Goal: Task Accomplishment & Management: Complete application form

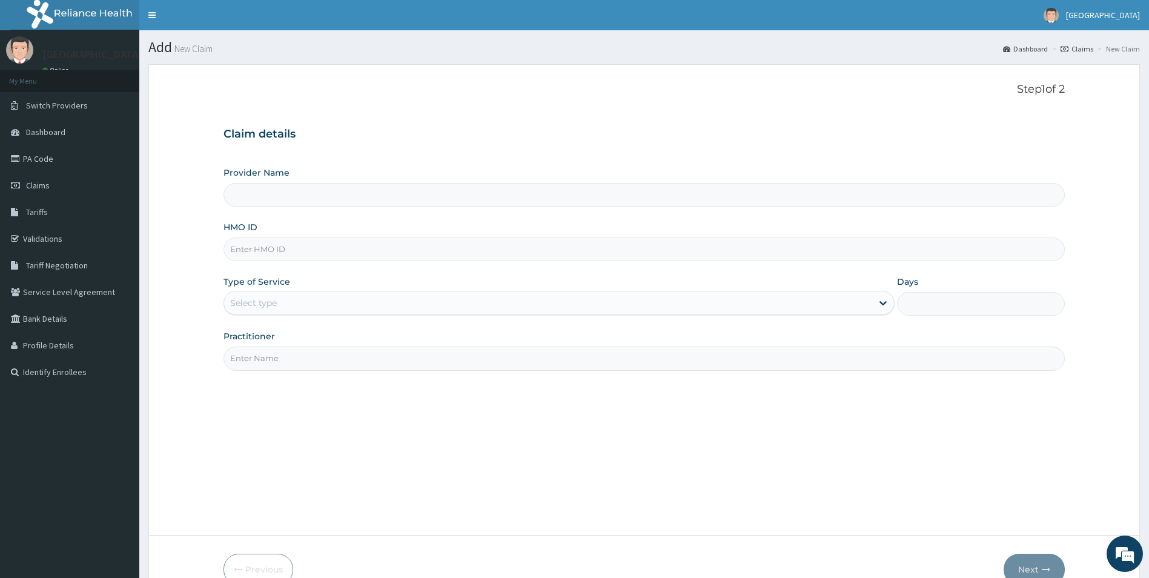
click at [251, 194] on input "Provider Name" at bounding box center [644, 195] width 842 height 24
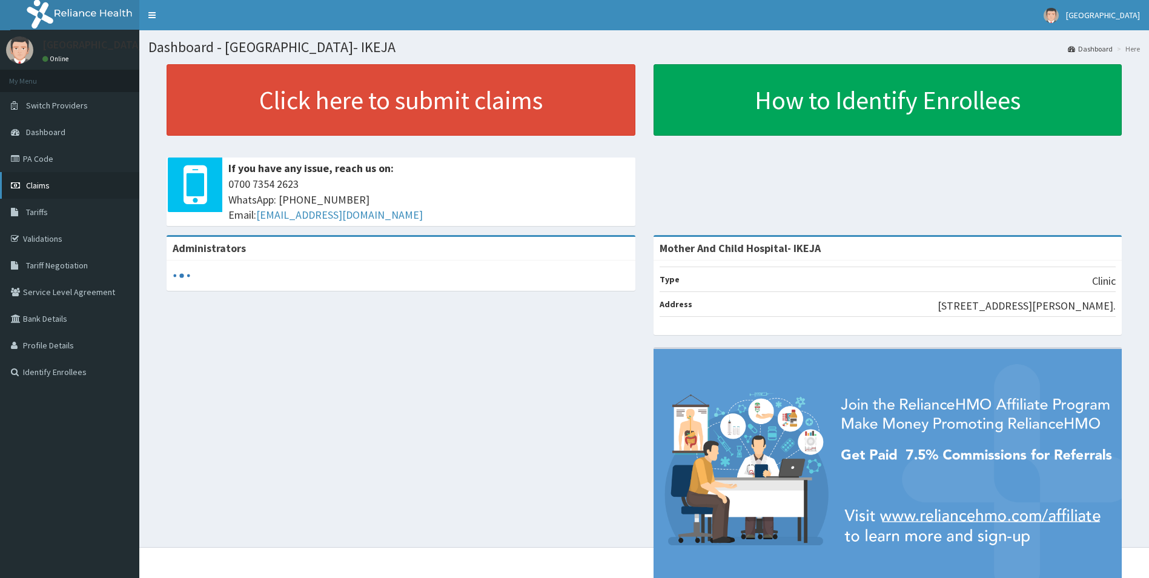
click at [52, 185] on link "Claims" at bounding box center [69, 185] width 139 height 27
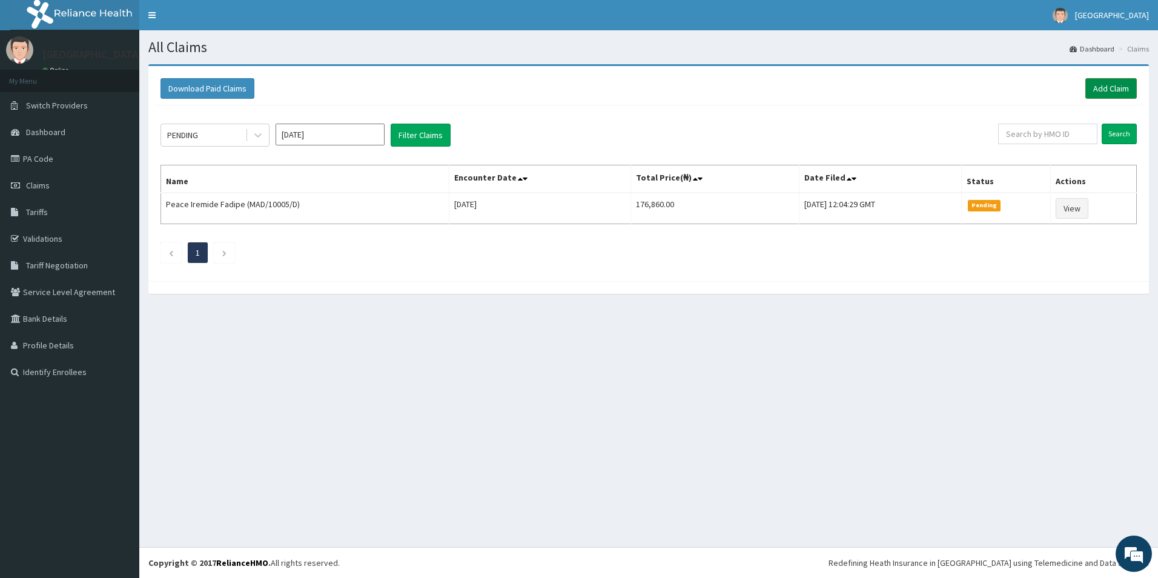
click at [1102, 87] on link "Add Claim" at bounding box center [1110, 88] width 51 height 21
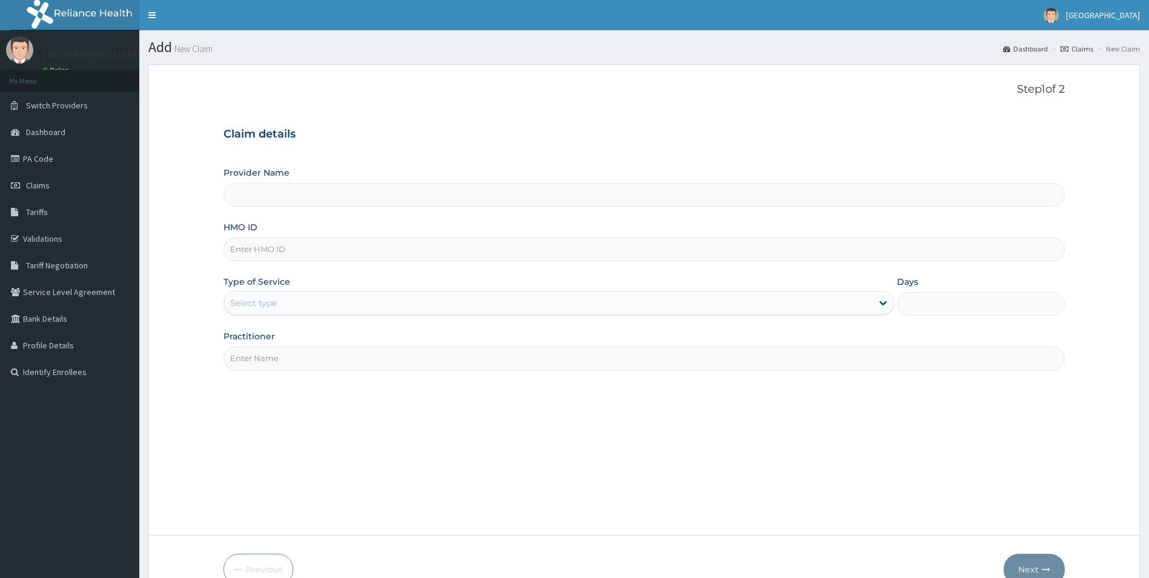
type input "Mother And Child Hospital- IKEJA"
click at [273, 254] on input "HMO ID" at bounding box center [644, 249] width 842 height 24
type input "KSB/10629/D"
click at [275, 298] on div "Select type" at bounding box center [253, 303] width 47 height 12
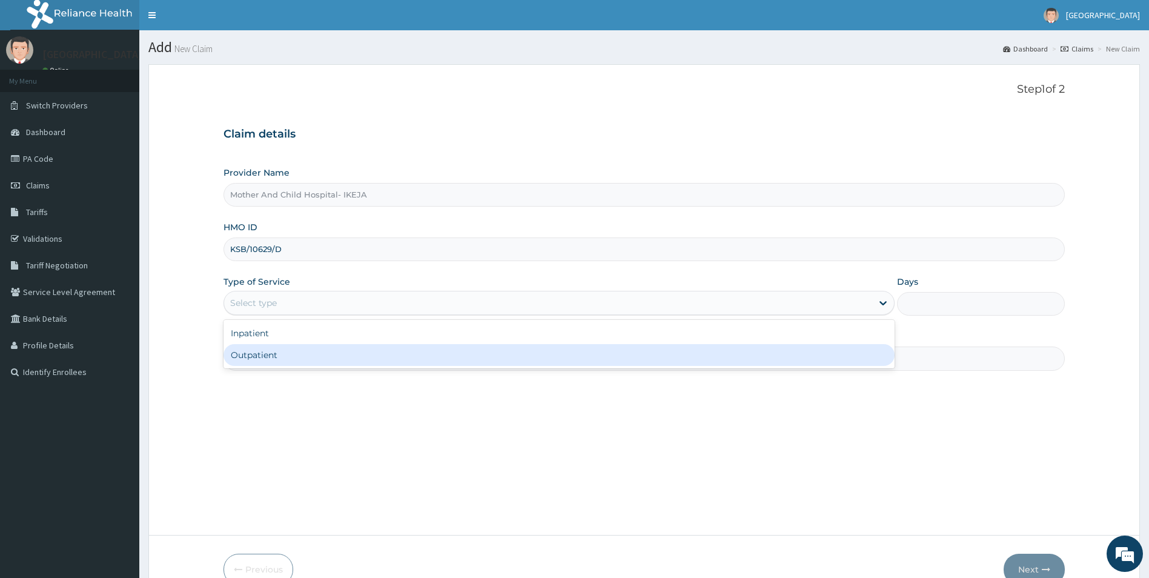
click at [263, 358] on div "Outpatient" at bounding box center [558, 355] width 671 height 22
type input "1"
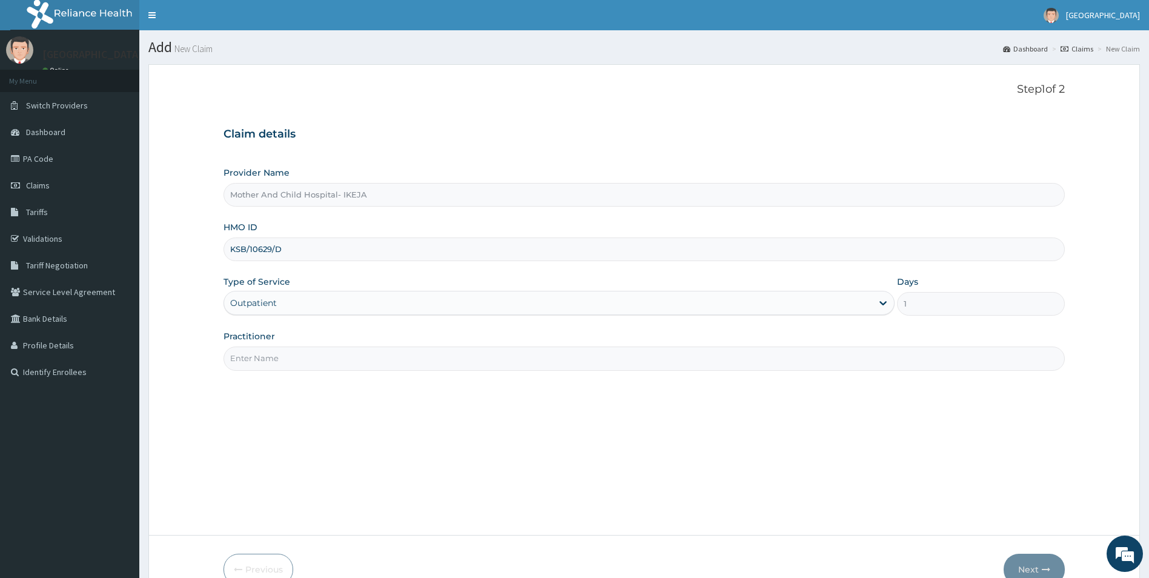
click at [263, 358] on input "Practitioner" at bounding box center [644, 358] width 842 height 24
type input "[PERSON_NAME]"
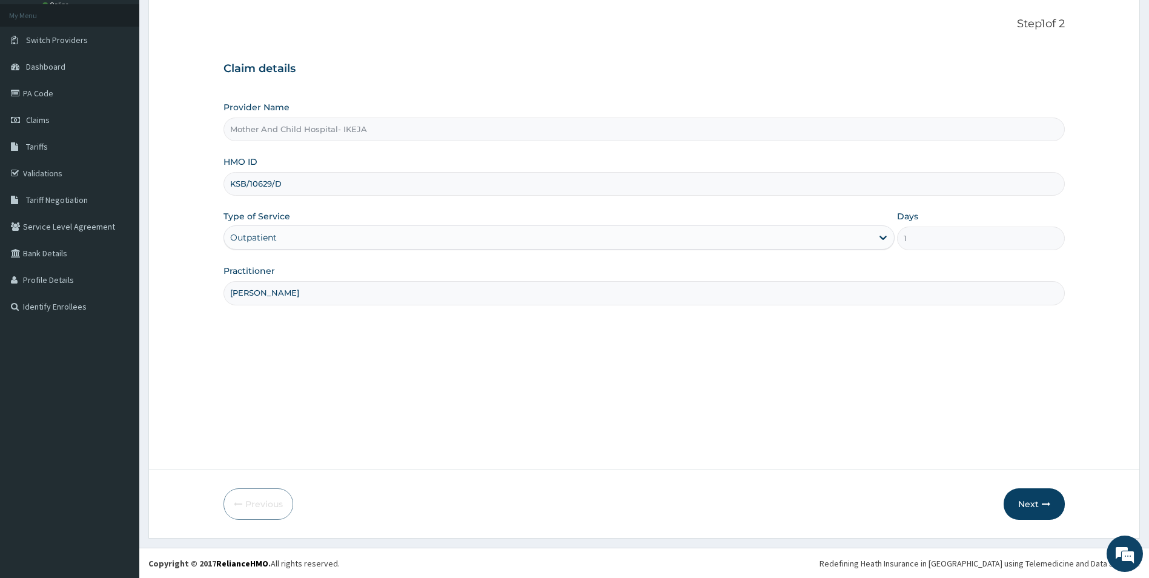
scroll to position [66, 0]
click at [1031, 496] on button "Next" at bounding box center [1033, 502] width 61 height 31
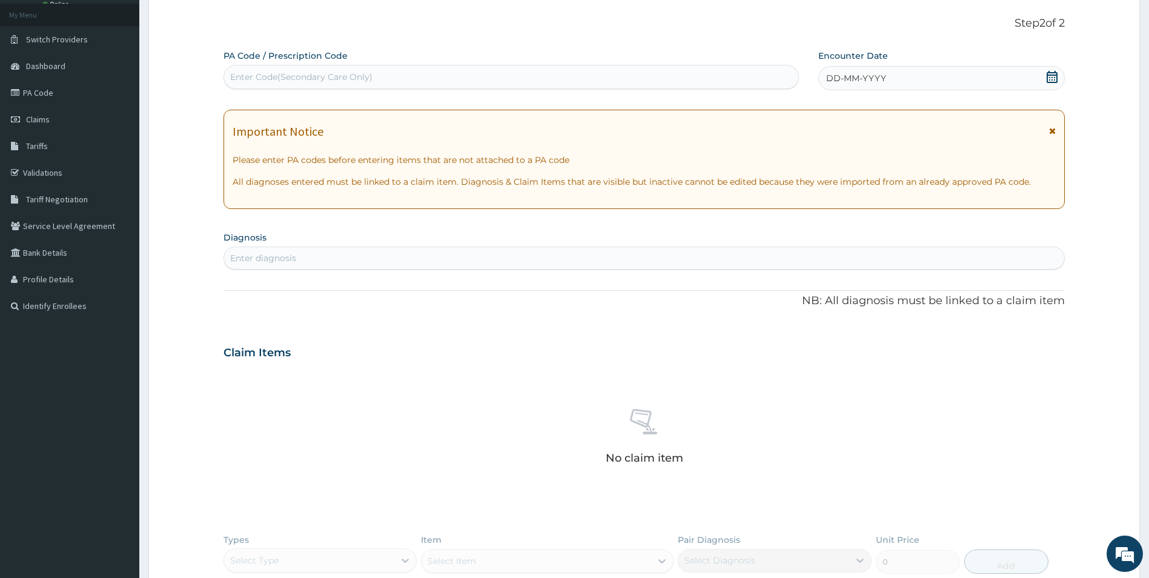
click at [290, 72] on div "Enter Code(Secondary Care Only)" at bounding box center [301, 77] width 142 height 12
type input "PA/0F0014"
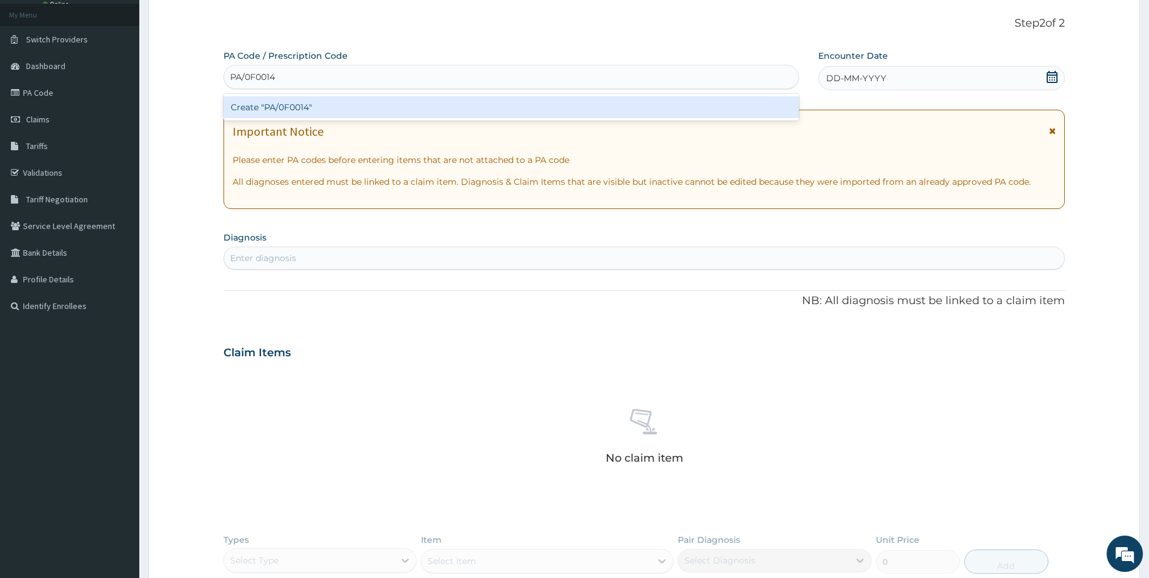
click at [291, 108] on div "Create "PA/0F0014"" at bounding box center [510, 107] width 575 height 22
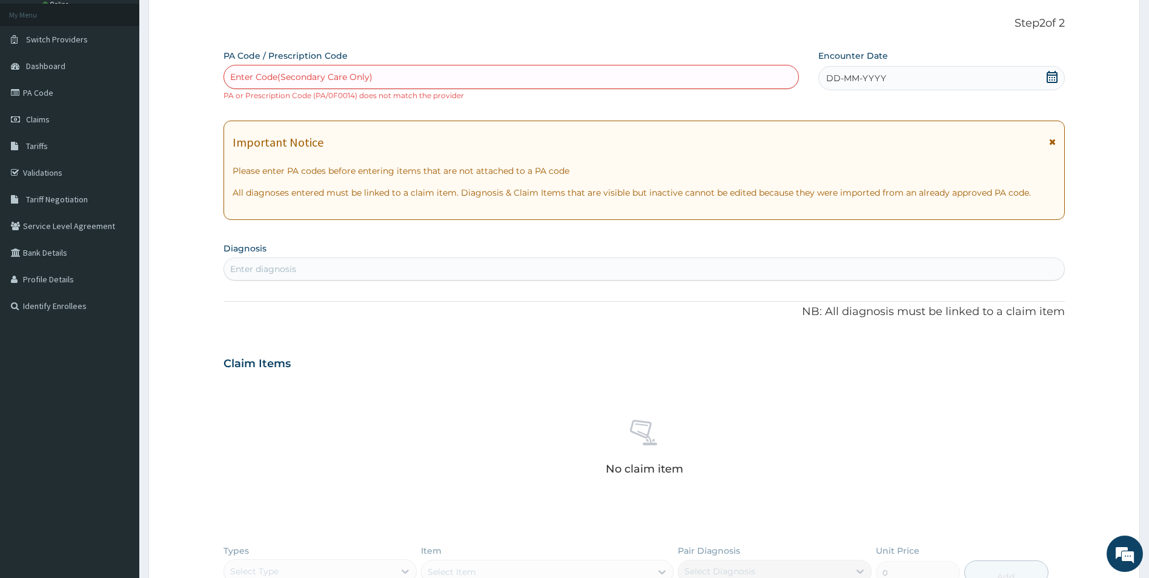
click at [321, 79] on div "Enter Code(Secondary Care Only)" at bounding box center [301, 77] width 142 height 12
type input "PA/0F0914"
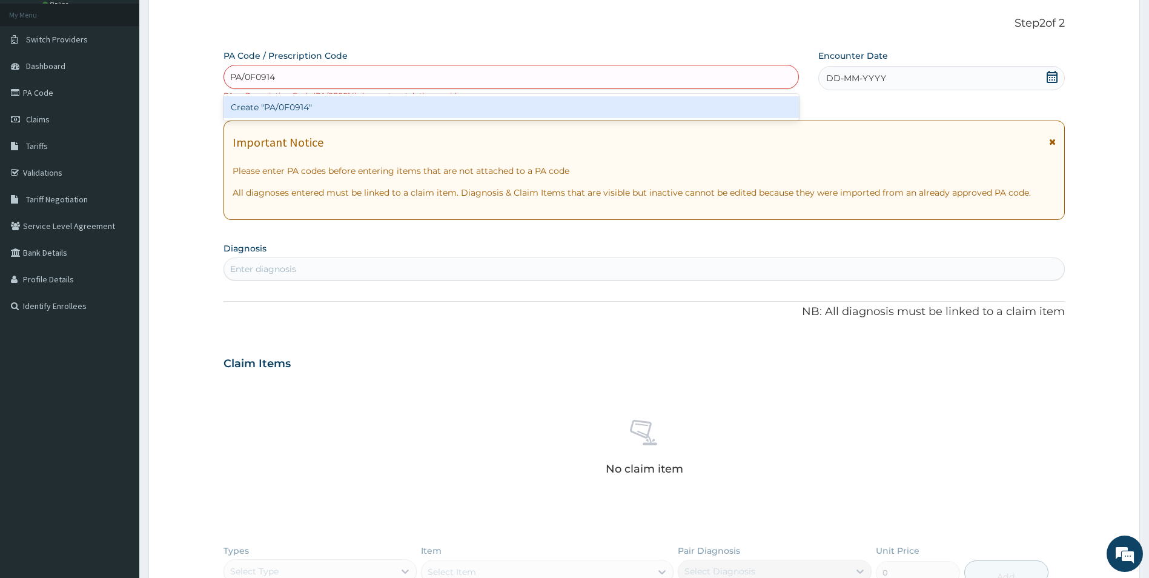
click at [310, 105] on div "Create "PA/0F0914"" at bounding box center [510, 107] width 575 height 22
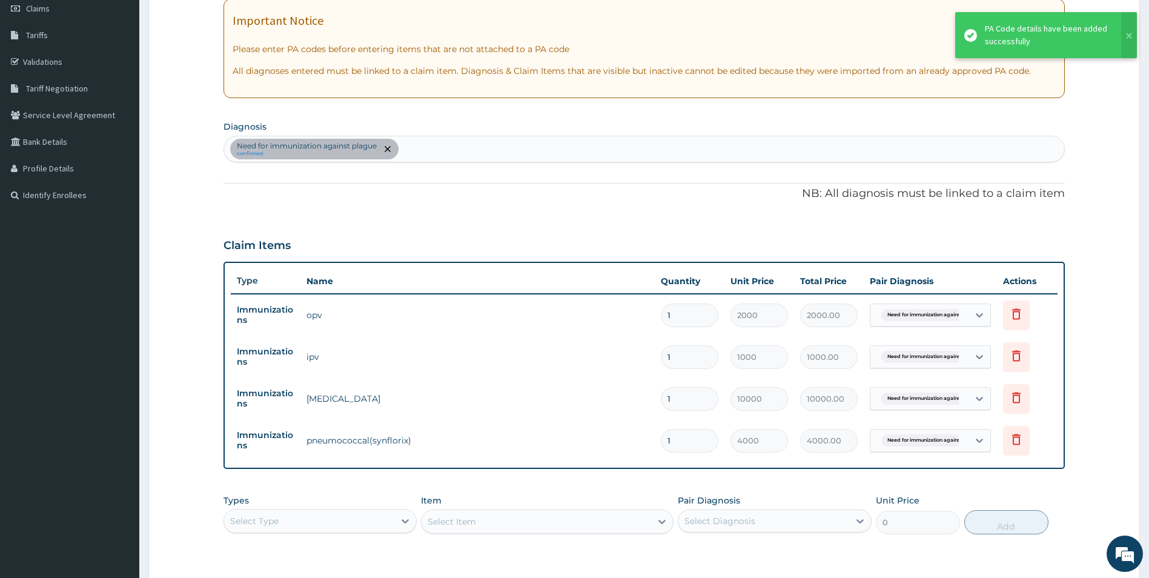
scroll to position [187, 0]
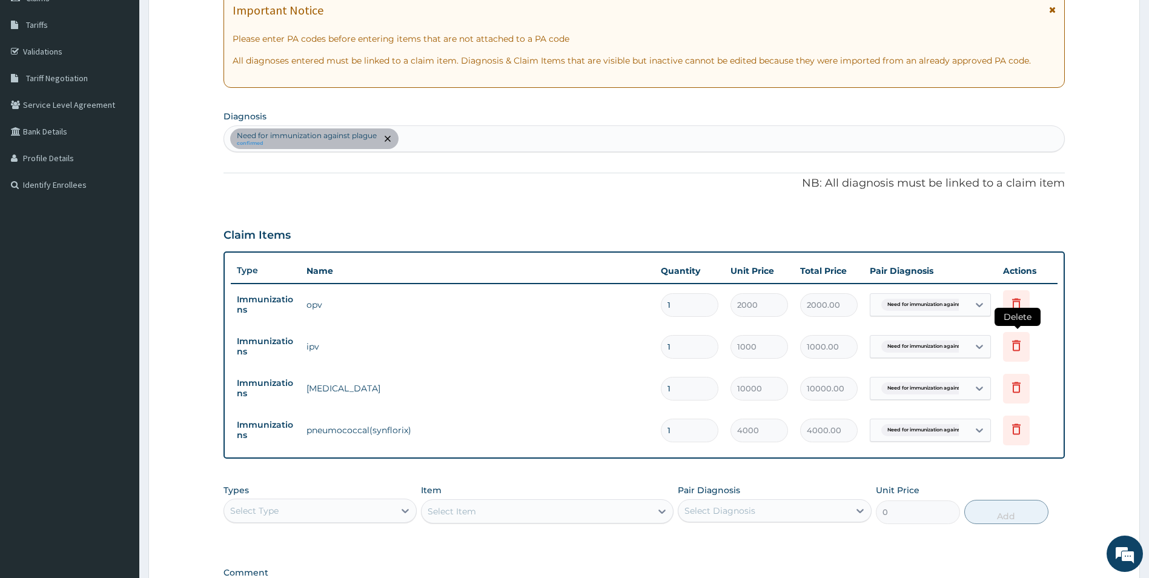
click at [1014, 349] on icon at bounding box center [1016, 345] width 15 height 15
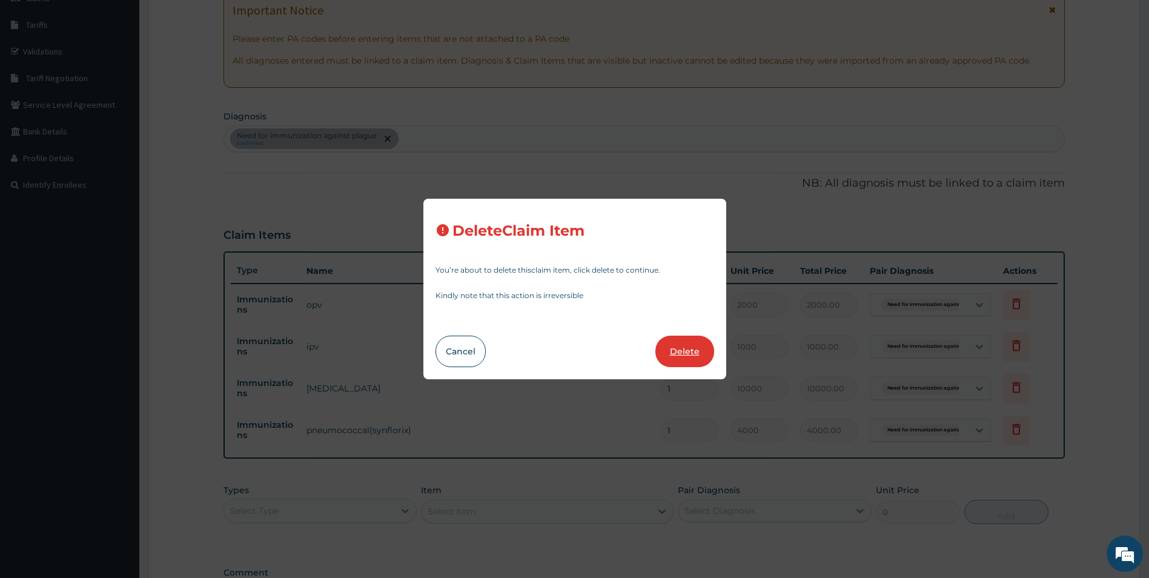
click at [685, 343] on button "Delete" at bounding box center [684, 350] width 59 height 31
type input "10000"
type input "10000.00"
type input "4000"
type input "4000.00"
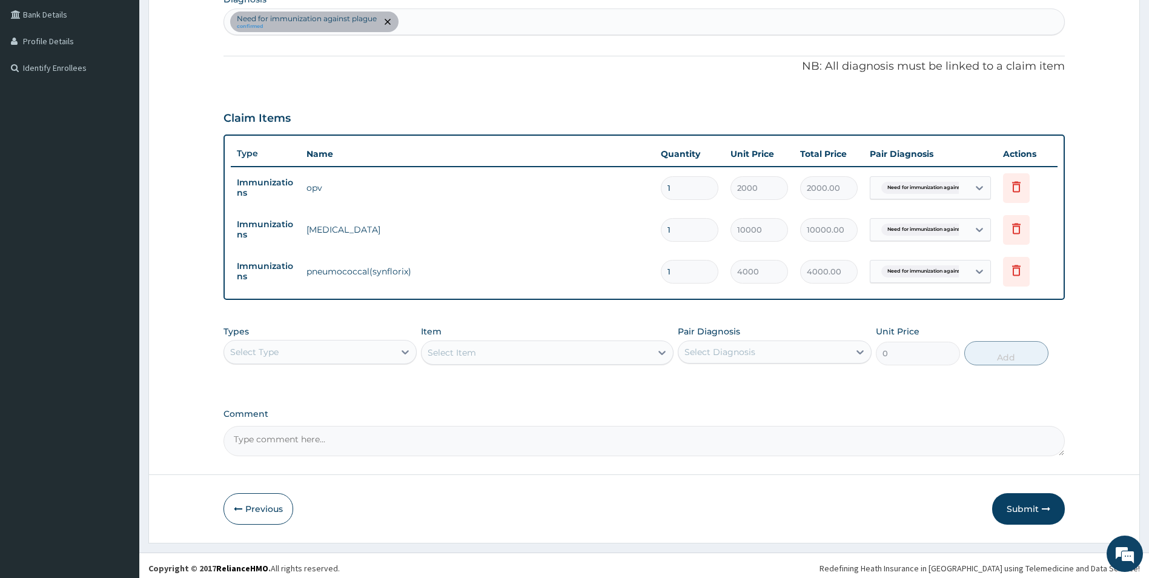
scroll to position [309, 0]
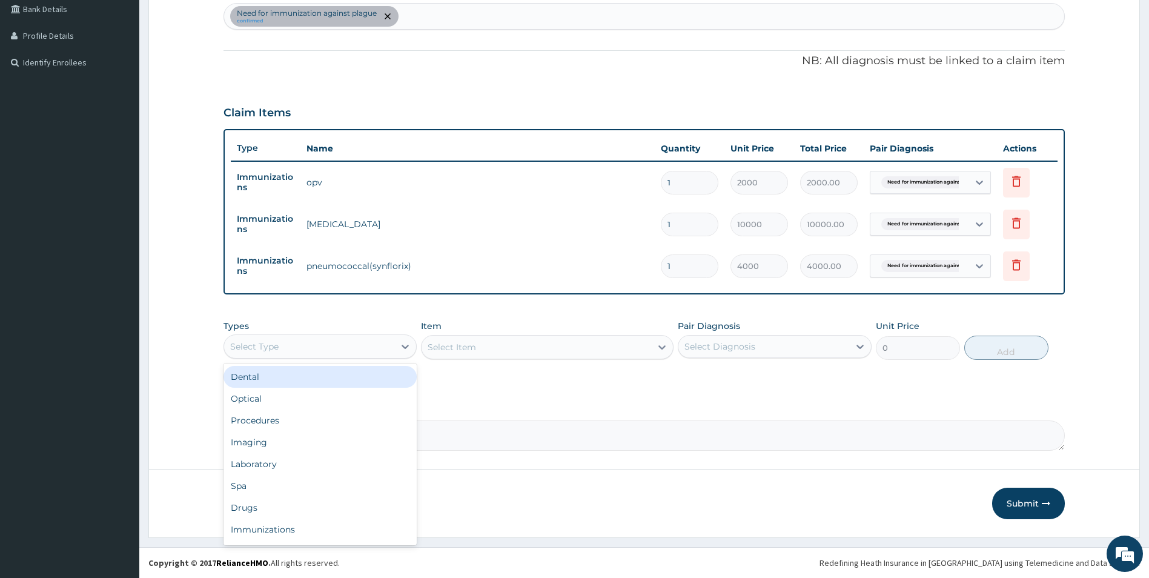
click at [317, 341] on div "Select Type" at bounding box center [309, 346] width 171 height 19
click at [265, 534] on div "Immunizations" at bounding box center [320, 529] width 194 height 22
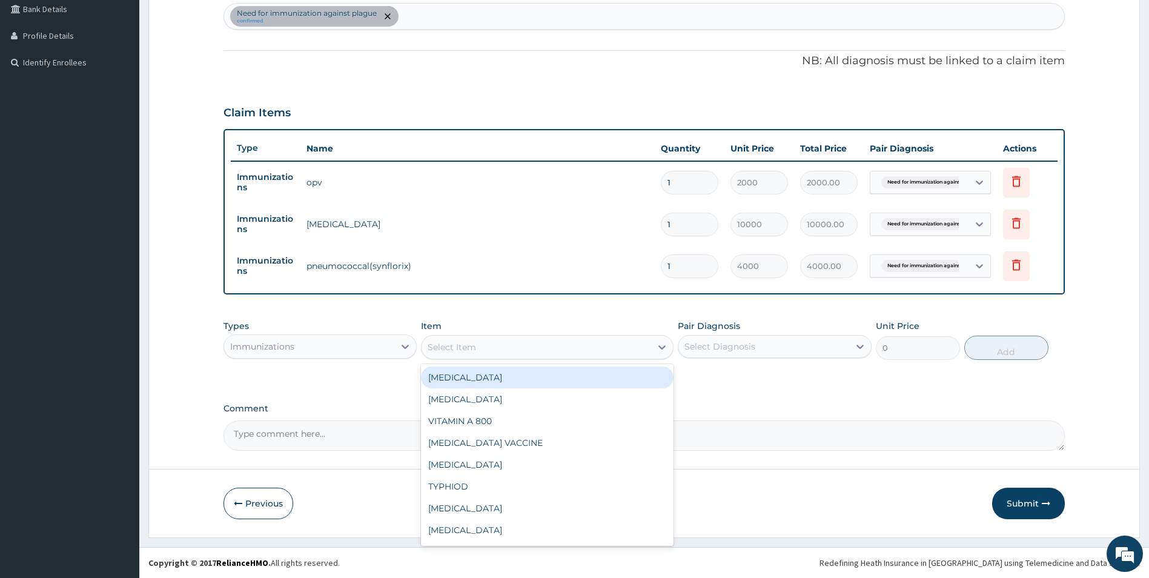
click at [510, 344] on div "Select Item" at bounding box center [535, 346] width 229 height 19
type input "IPV"
click at [458, 374] on div "IPV" at bounding box center [547, 377] width 252 height 22
type input "1000"
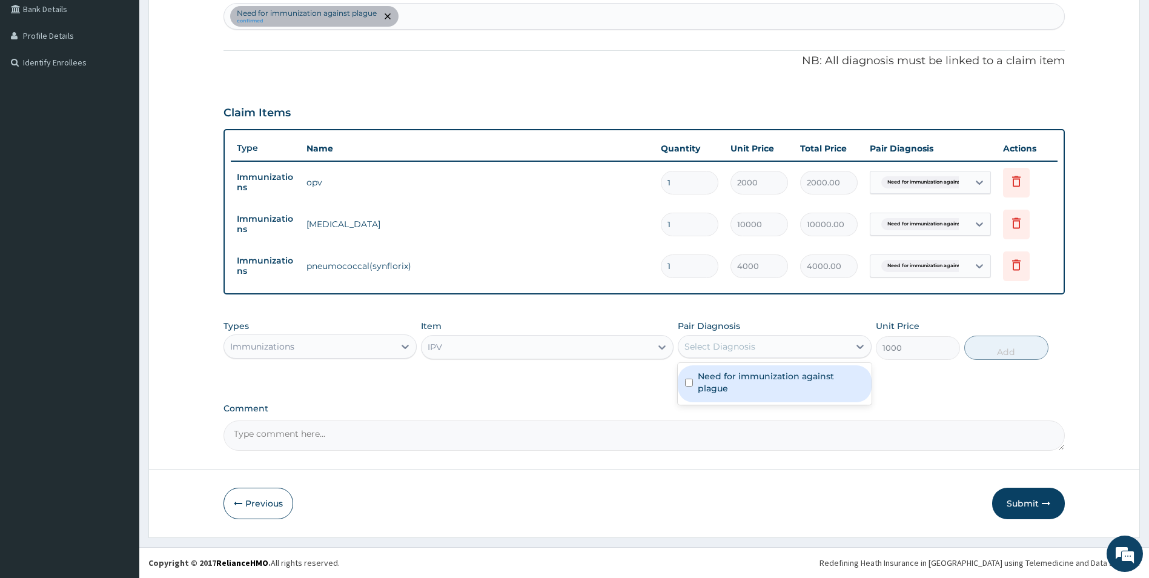
click at [704, 344] on div "Select Diagnosis" at bounding box center [719, 346] width 71 height 12
click at [688, 380] on input "checkbox" at bounding box center [689, 382] width 8 height 8
checkbox input "true"
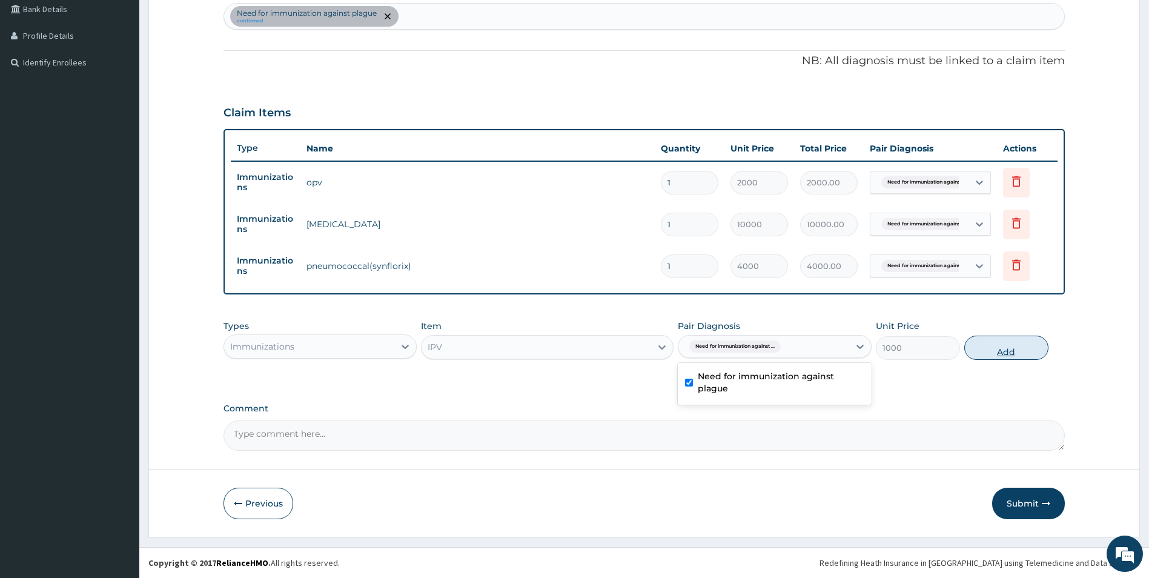
click at [1001, 355] on button "Add" at bounding box center [1006, 347] width 84 height 24
type input "0"
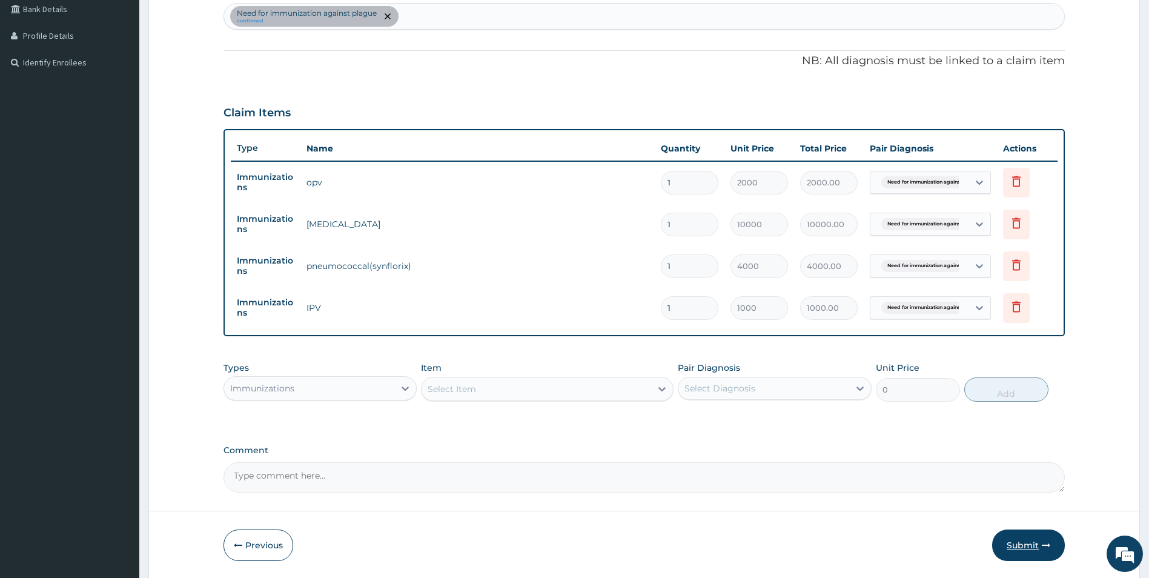
click at [1026, 540] on button "Submit" at bounding box center [1028, 544] width 73 height 31
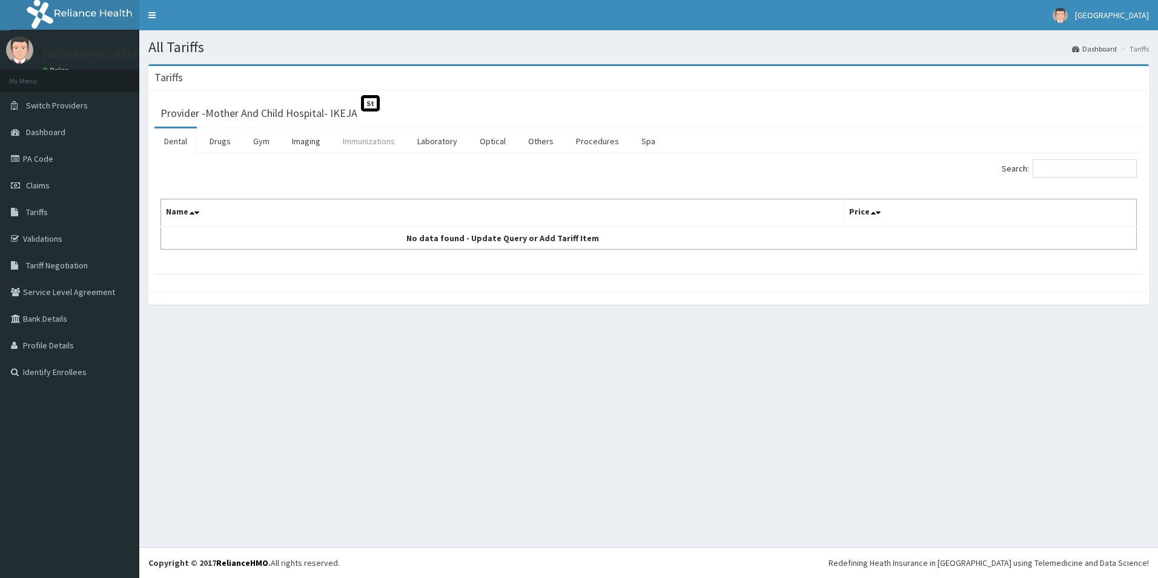
click at [375, 142] on link "Immunizations" at bounding box center [368, 140] width 71 height 25
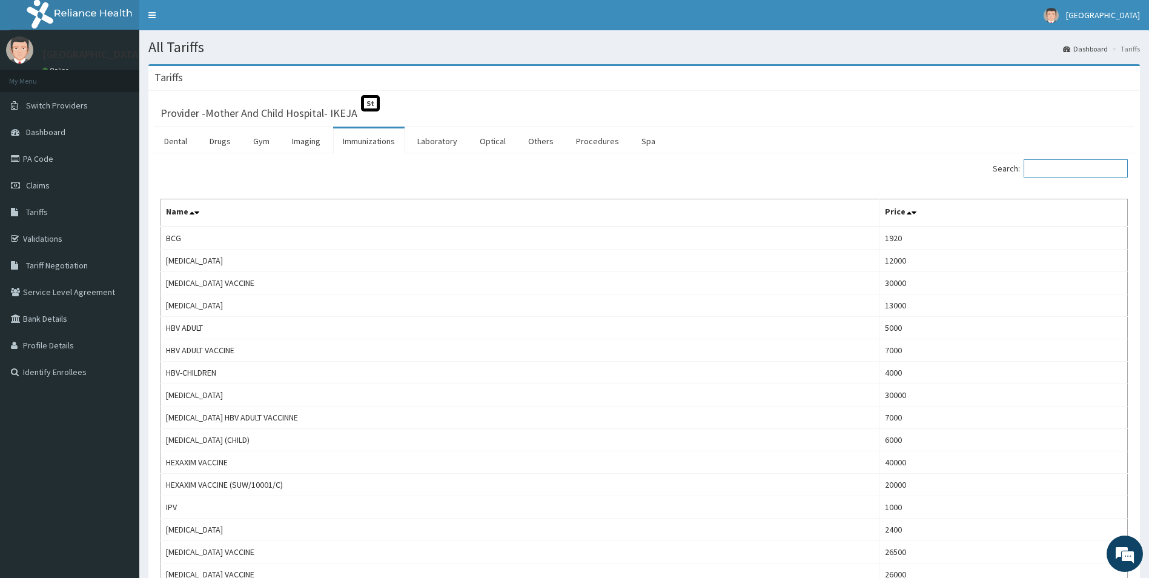
click at [1058, 165] on input "Search:" at bounding box center [1075, 168] width 104 height 18
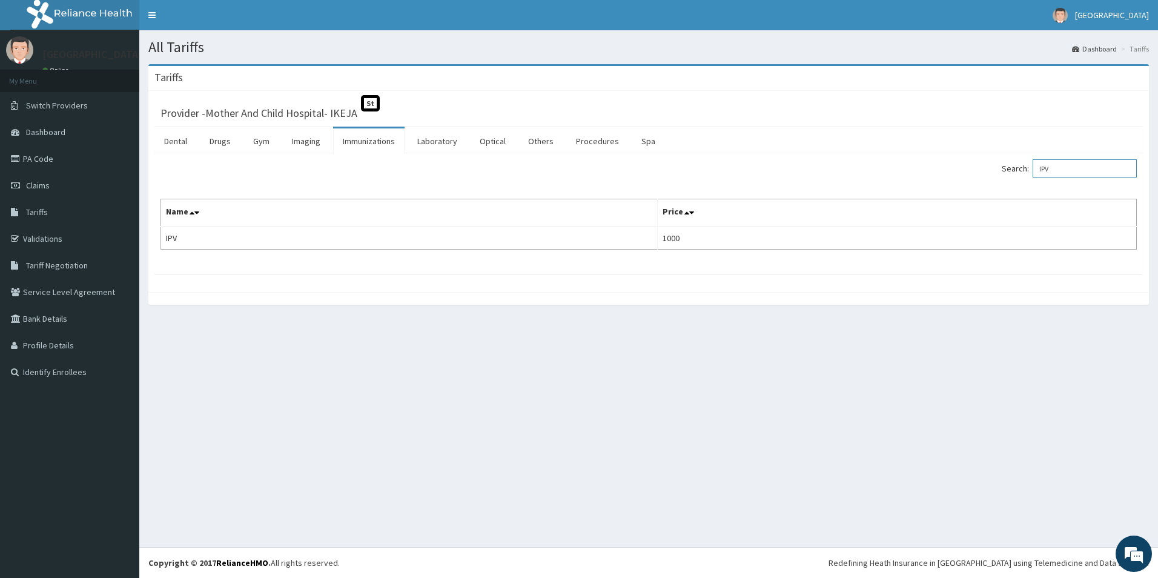
type input "IPV"
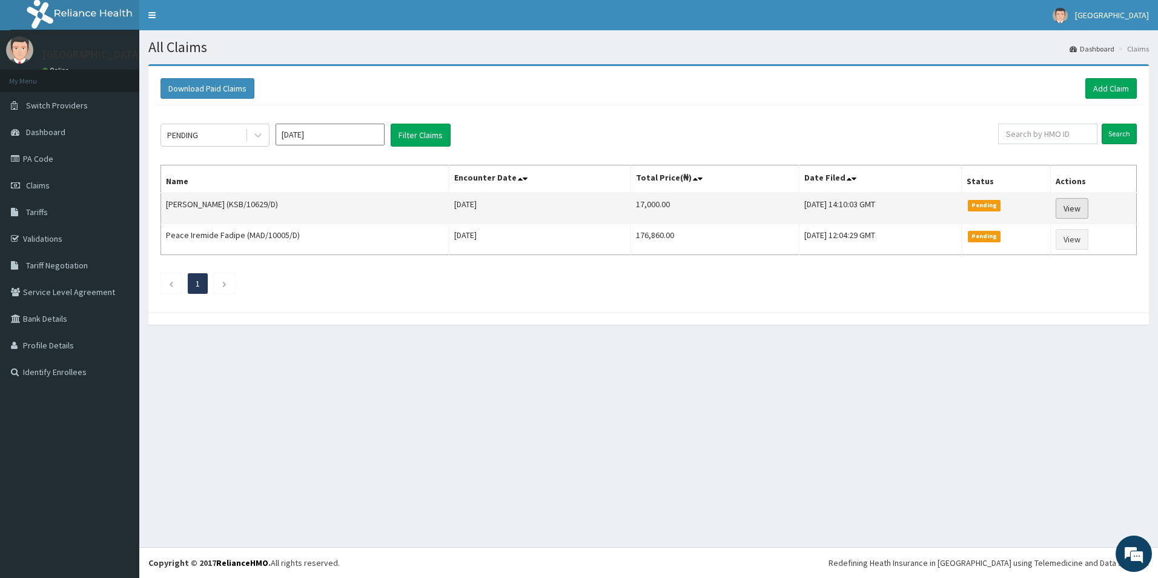
click at [1077, 206] on link "View" at bounding box center [1071, 208] width 33 height 21
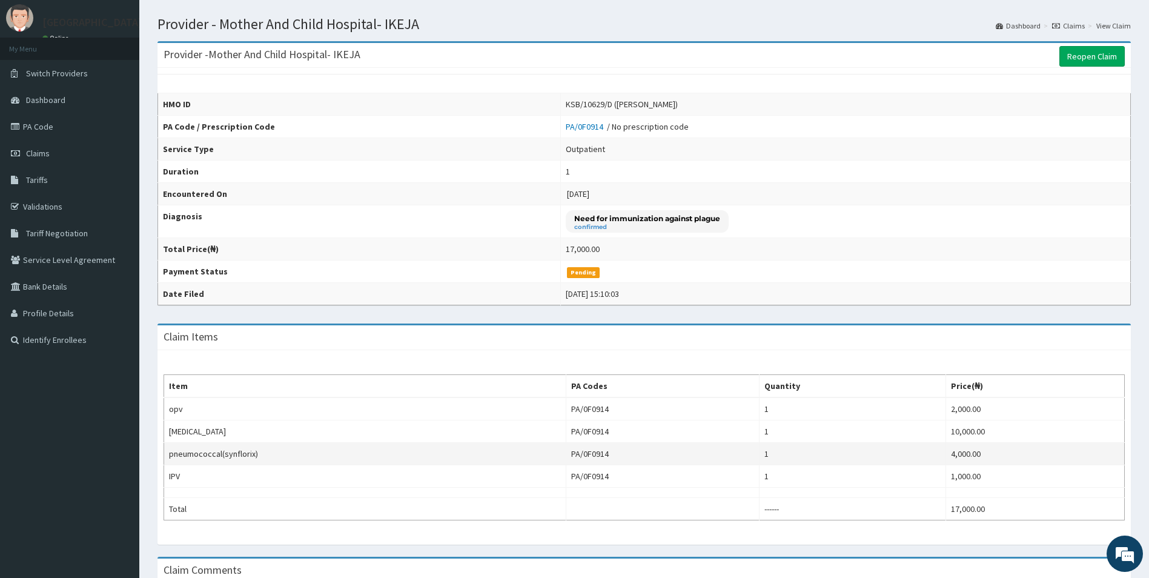
scroll to position [61, 0]
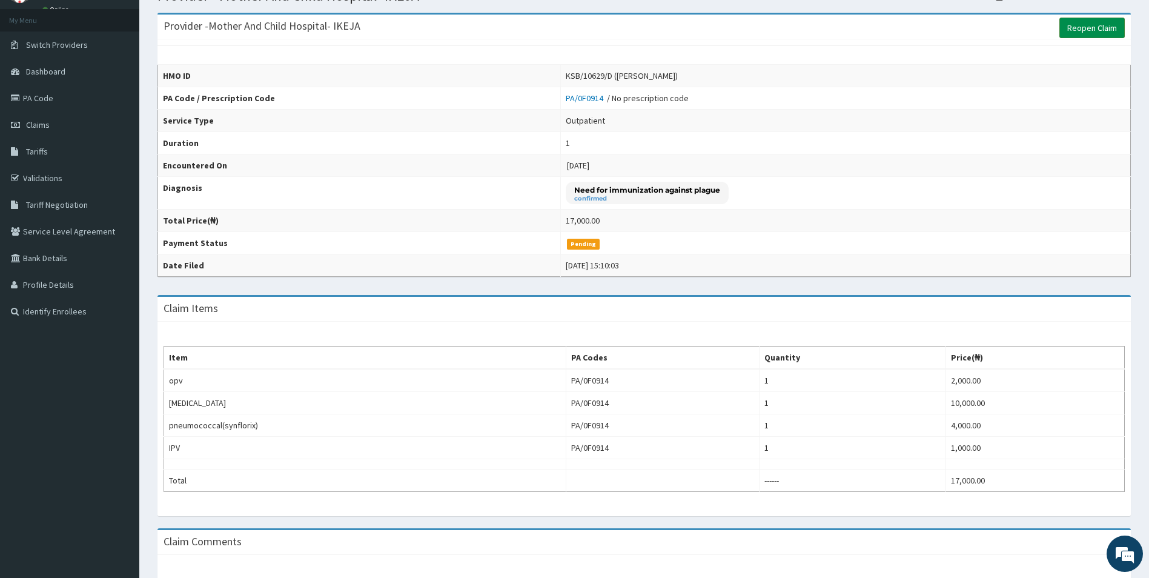
click at [1080, 23] on link "Reopen Claim" at bounding box center [1091, 28] width 65 height 21
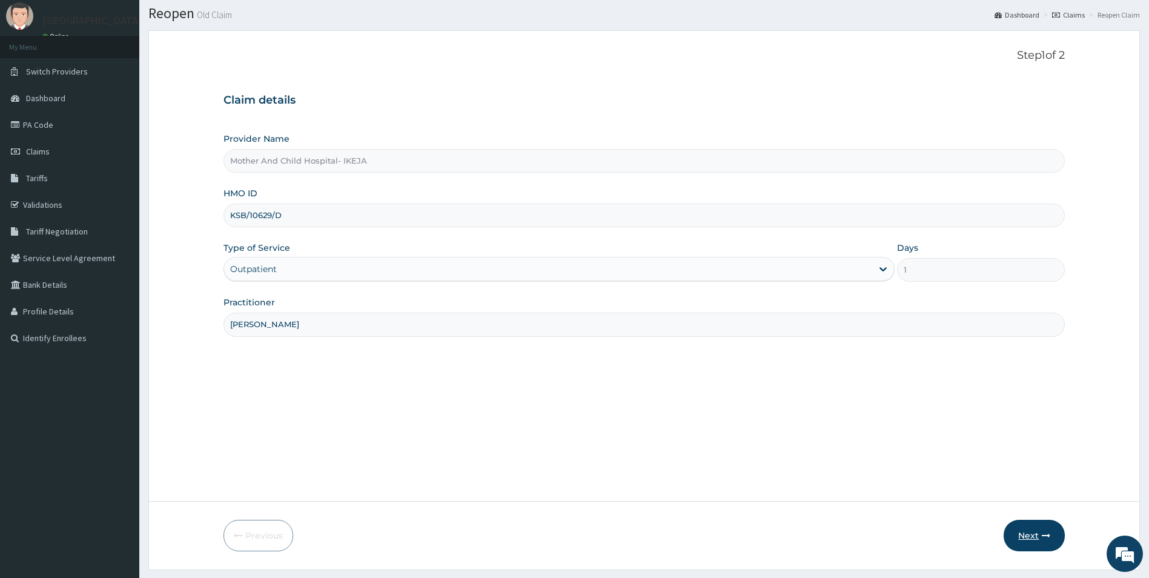
scroll to position [66, 0]
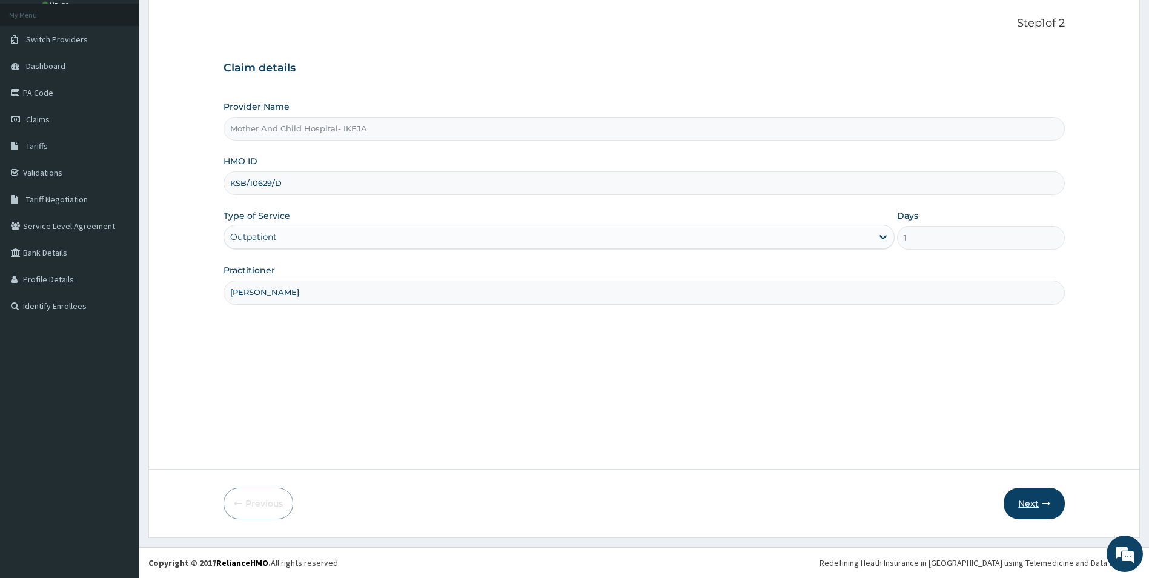
click at [1026, 506] on button "Next" at bounding box center [1033, 502] width 61 height 31
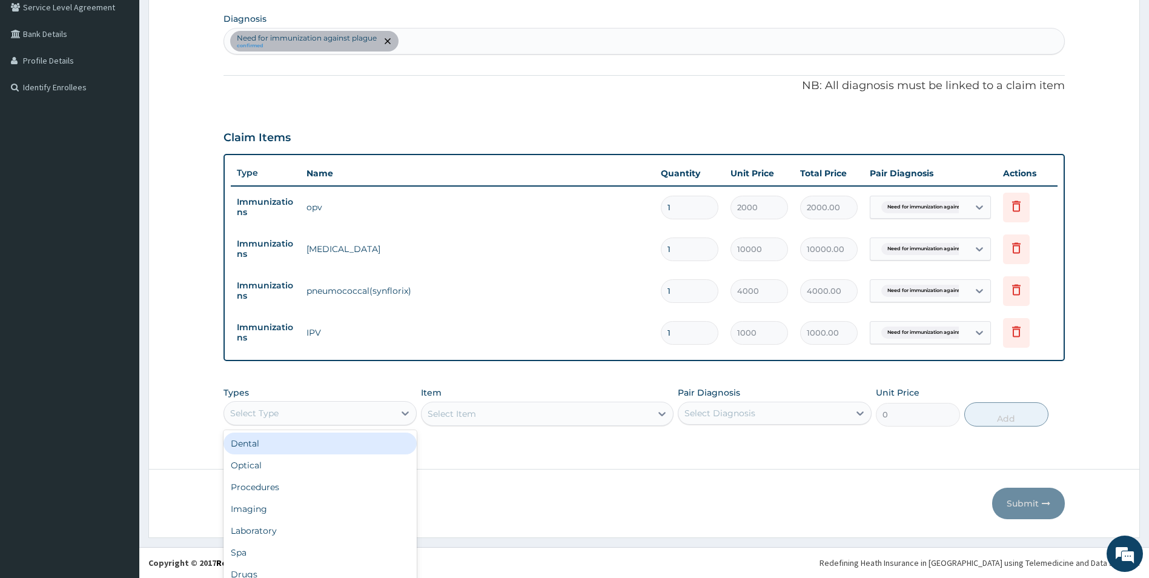
scroll to position [34, 0]
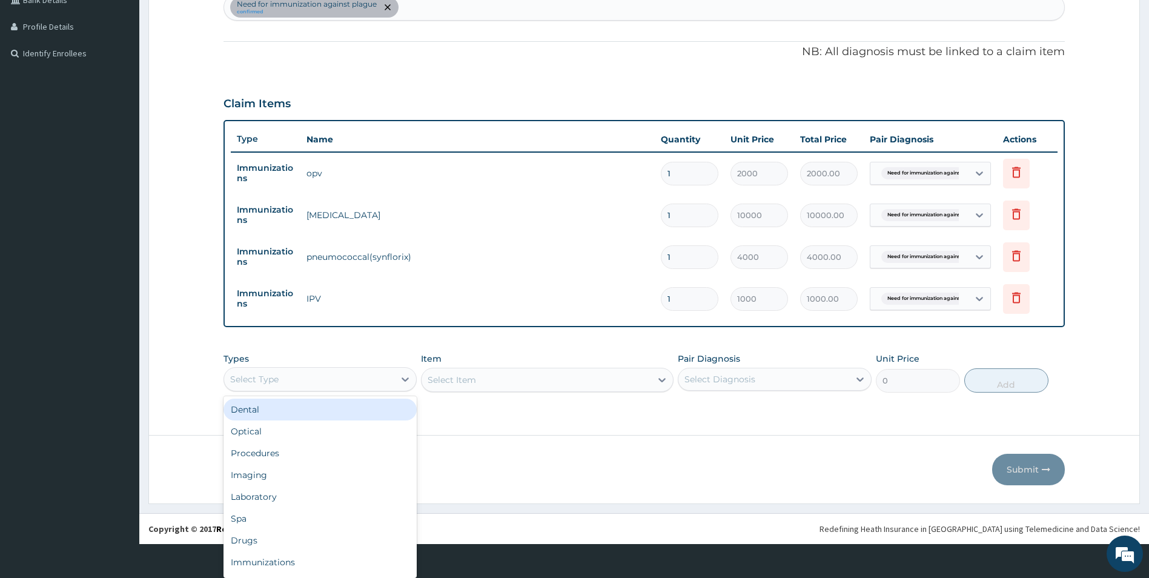
click at [366, 391] on div "option Dental focused, 1 of 10. 10 results available. Use Up and Down to choose…" at bounding box center [320, 379] width 194 height 24
click at [277, 565] on div "Immunizations" at bounding box center [320, 562] width 194 height 22
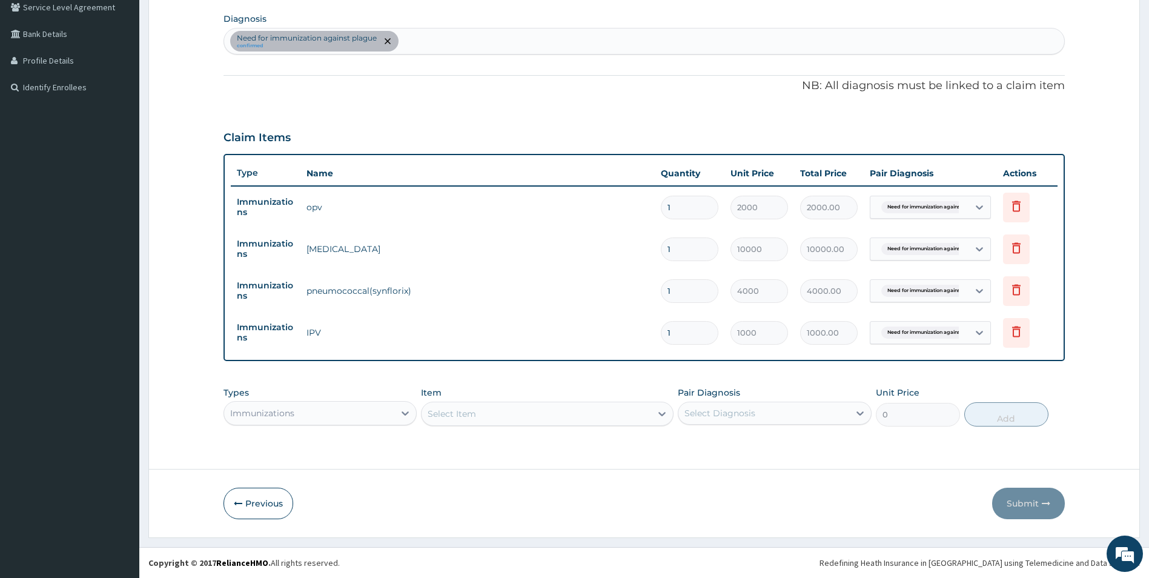
click at [489, 411] on div "Select Item" at bounding box center [547, 413] width 252 height 24
type input "PENT"
click at [463, 441] on div "PENTA" at bounding box center [547, 444] width 252 height 22
type input "5000"
click at [712, 417] on div "Select Diagnosis" at bounding box center [719, 413] width 71 height 12
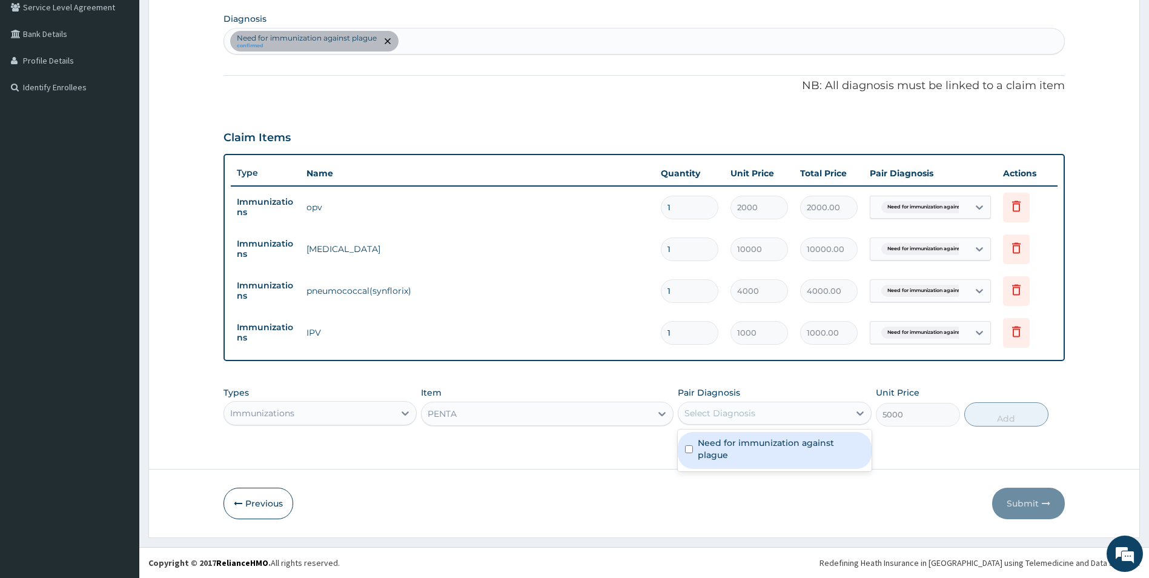
click at [685, 446] on input "checkbox" at bounding box center [689, 449] width 8 height 8
checkbox input "true"
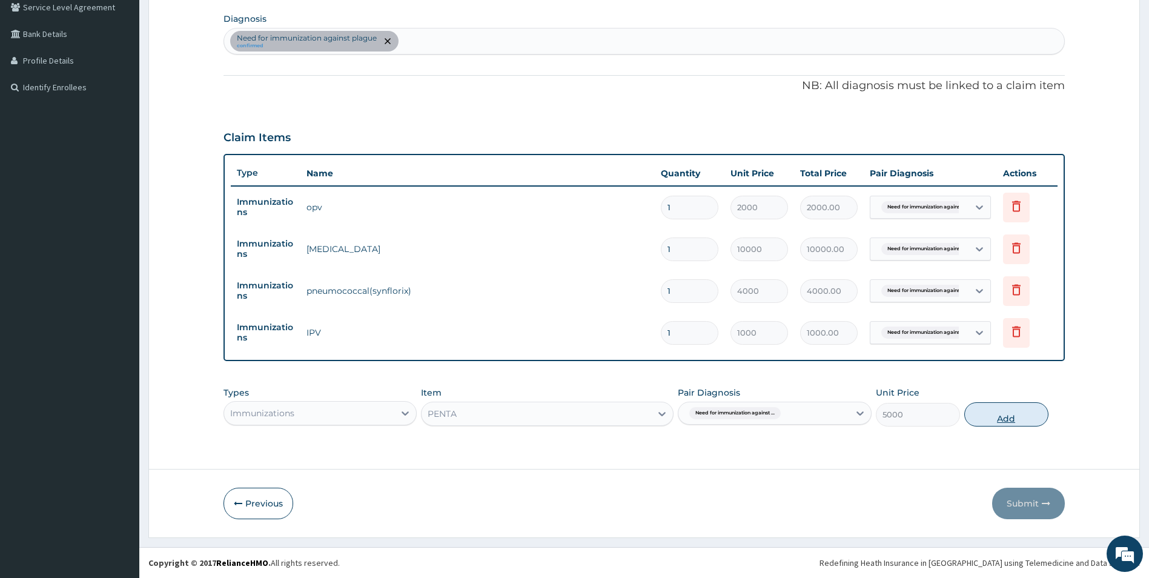
click at [995, 421] on button "Add" at bounding box center [1006, 414] width 84 height 24
type input "0"
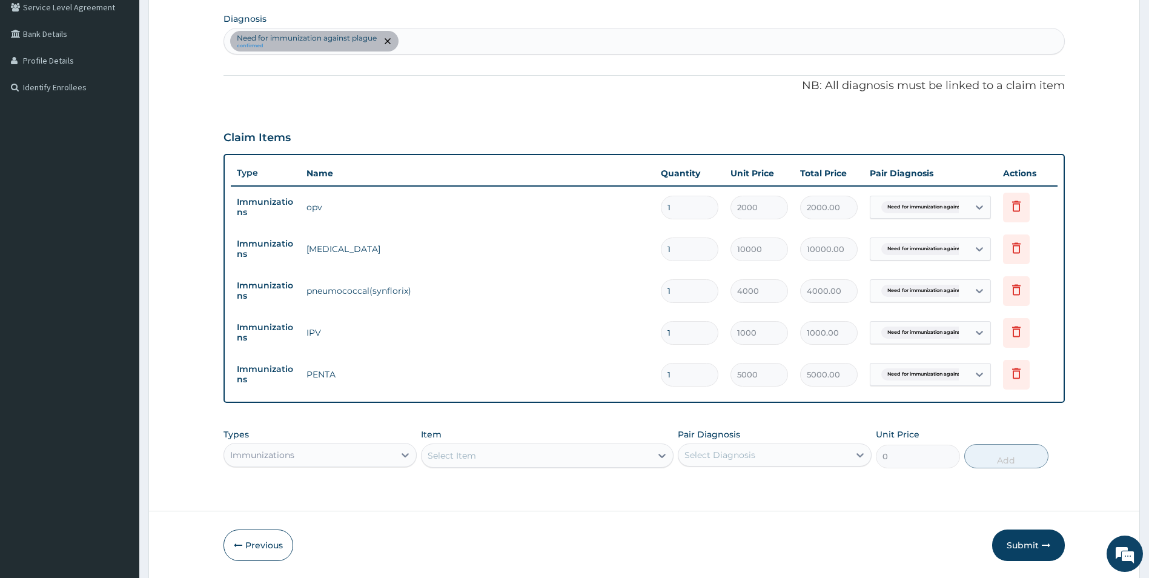
scroll to position [326, 0]
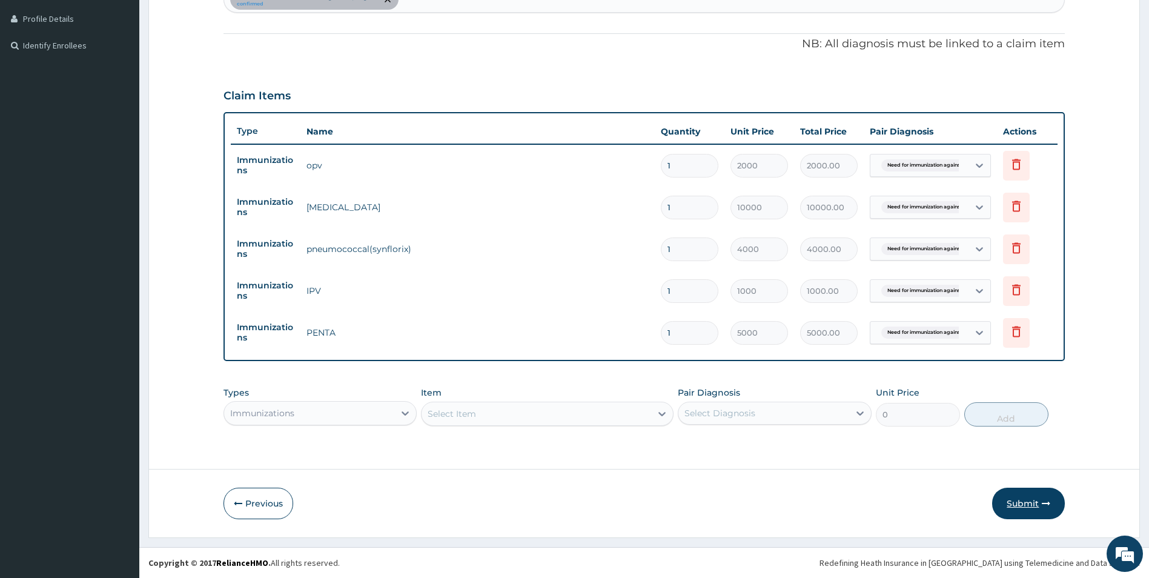
click at [1018, 503] on button "Submit" at bounding box center [1028, 502] width 73 height 31
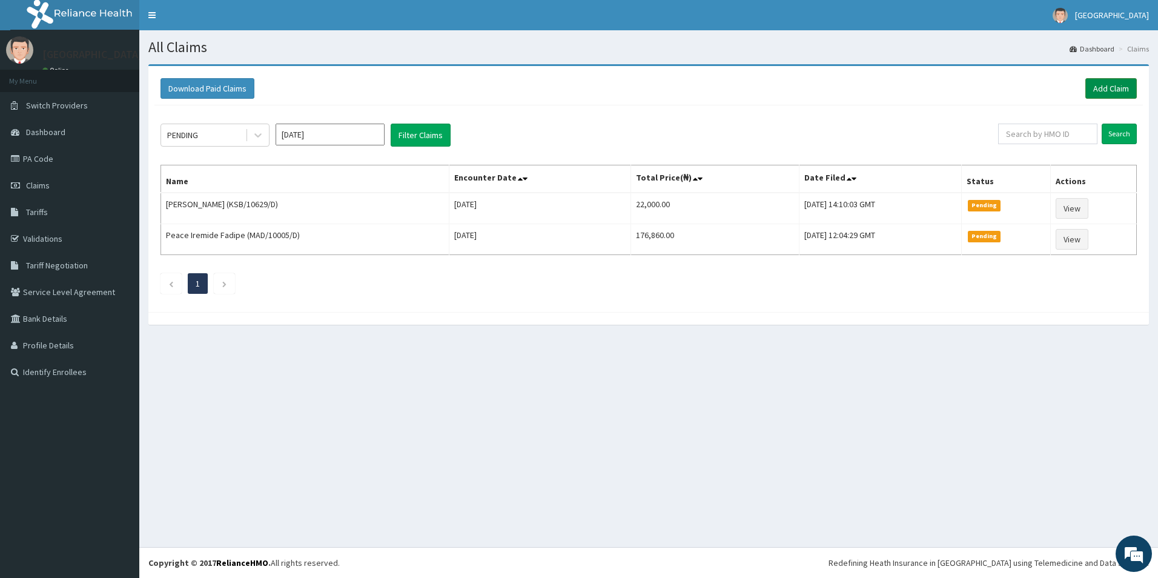
click at [1100, 88] on link "Add Claim" at bounding box center [1110, 88] width 51 height 21
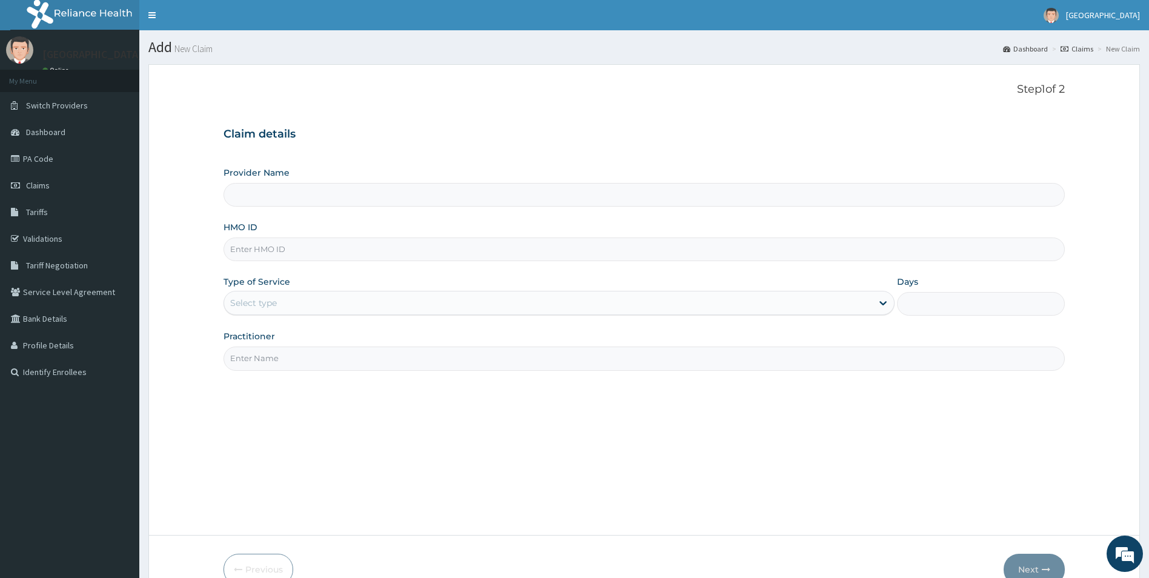
type input "Mother And Child Hospital- IKEJA"
click at [276, 248] on input "HMO ID" at bounding box center [644, 249] width 842 height 24
type input "ZTL/10076/B"
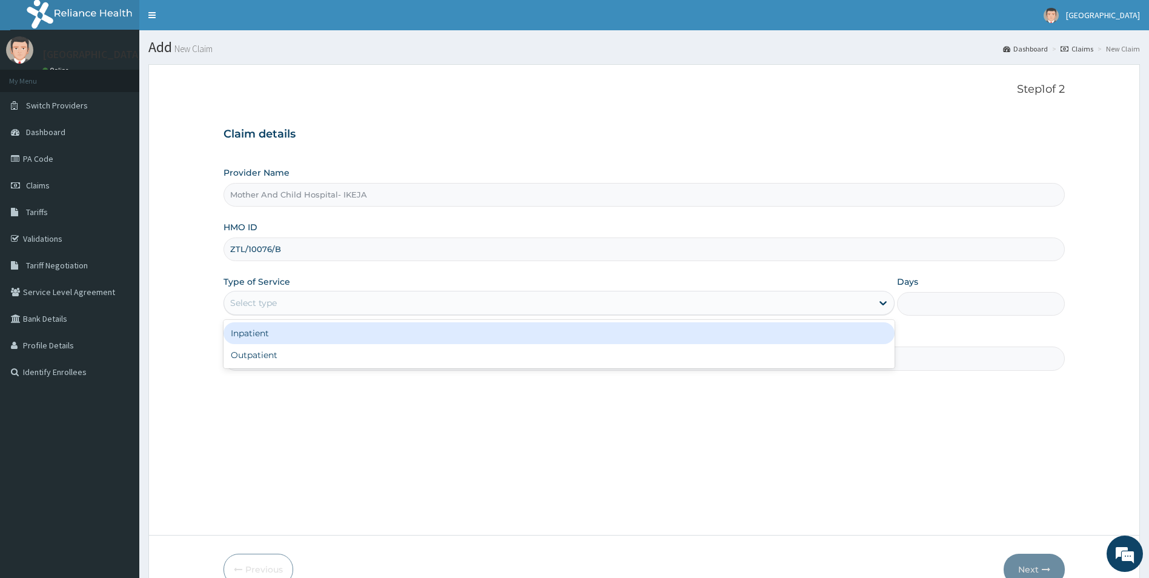
click at [250, 306] on div "Select type" at bounding box center [253, 303] width 47 height 12
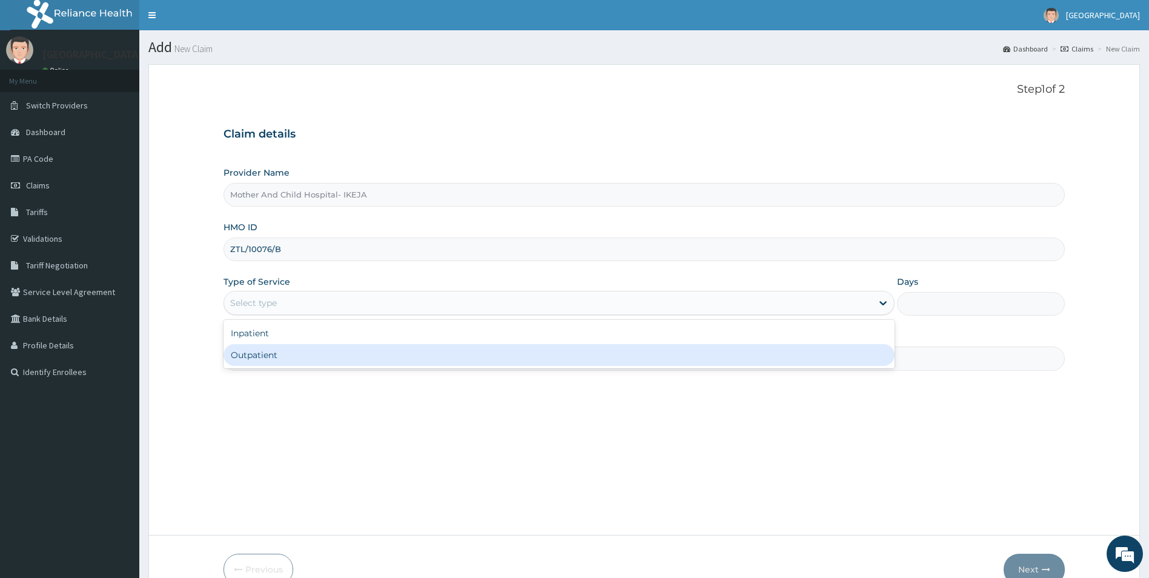
click at [256, 352] on div "Outpatient" at bounding box center [558, 355] width 671 height 22
type input "1"
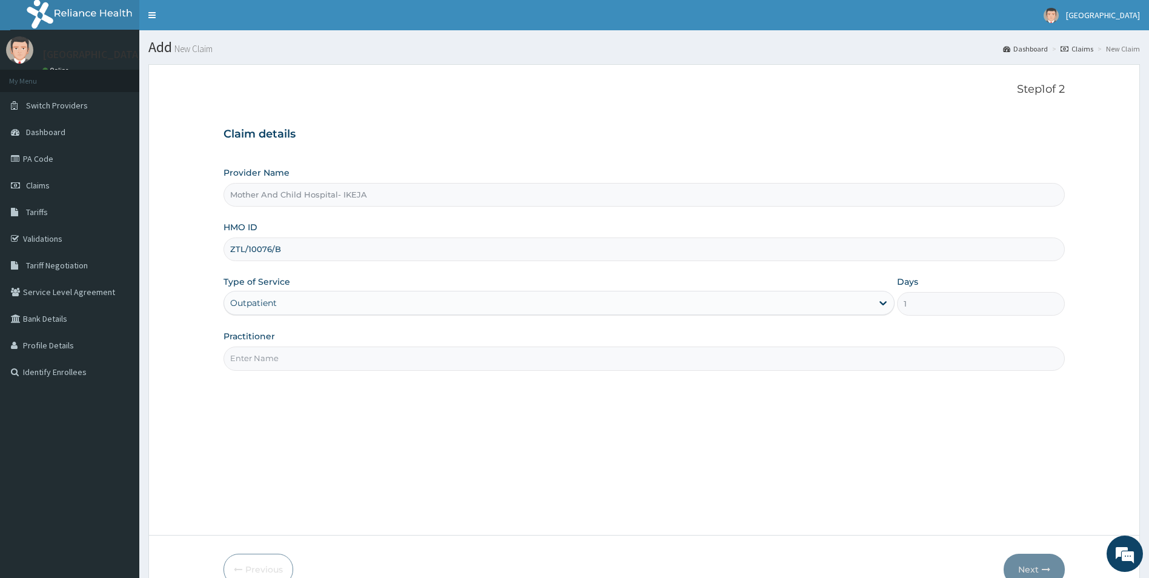
click at [256, 350] on input "Practitioner" at bounding box center [644, 358] width 842 height 24
type input "DR FALANA"
click at [1035, 568] on button "Next" at bounding box center [1033, 568] width 61 height 31
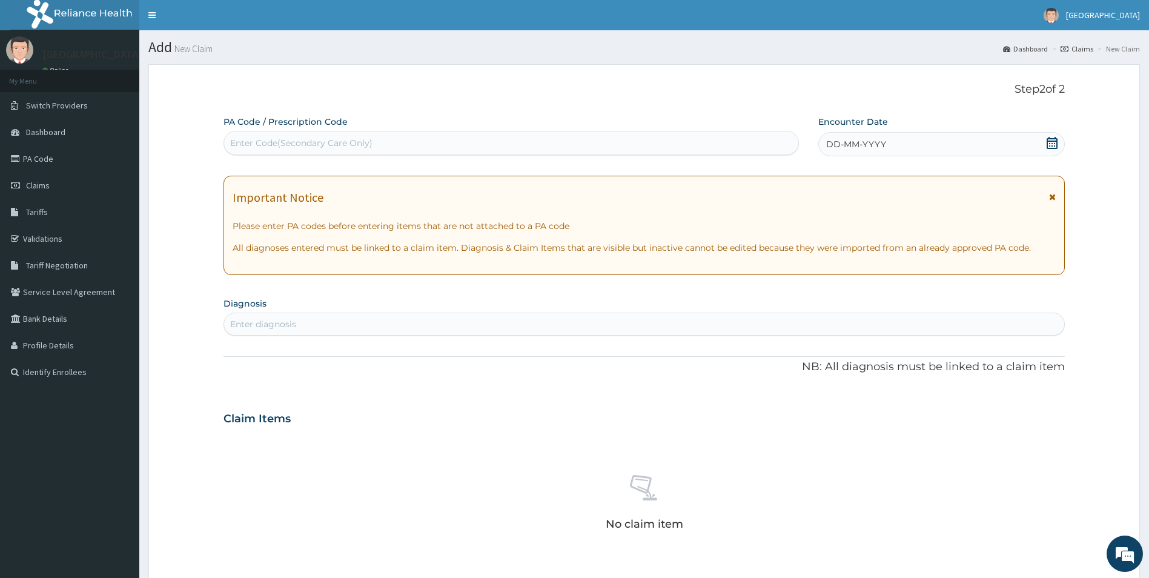
click at [394, 141] on div "Enter Code(Secondary Care Only)" at bounding box center [511, 142] width 574 height 19
type input "PA/672F03"
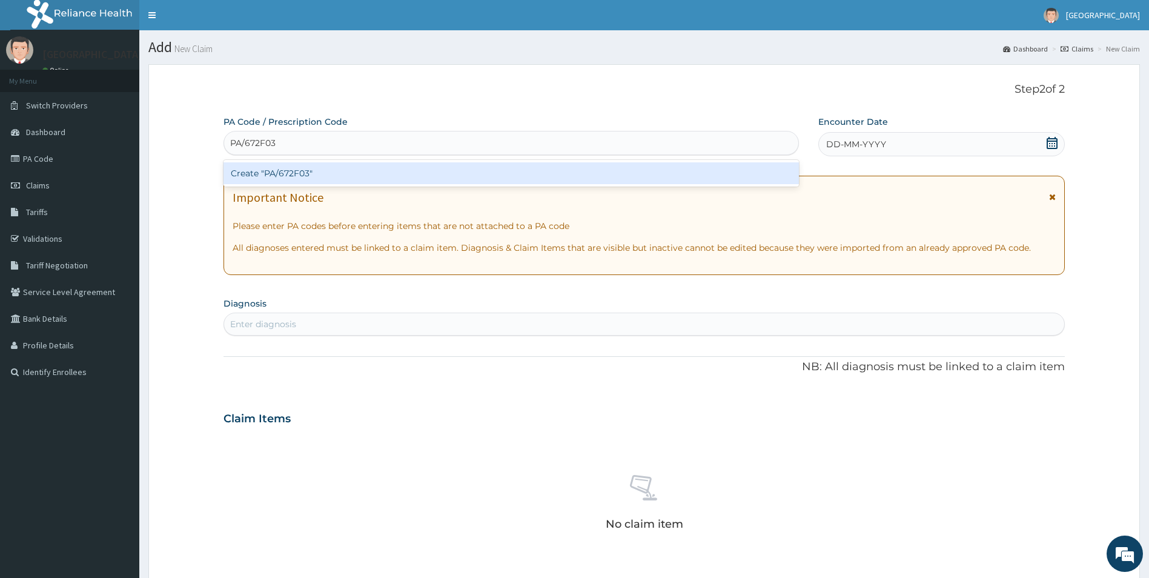
click at [340, 172] on div "Create "PA/672F03"" at bounding box center [510, 173] width 575 height 22
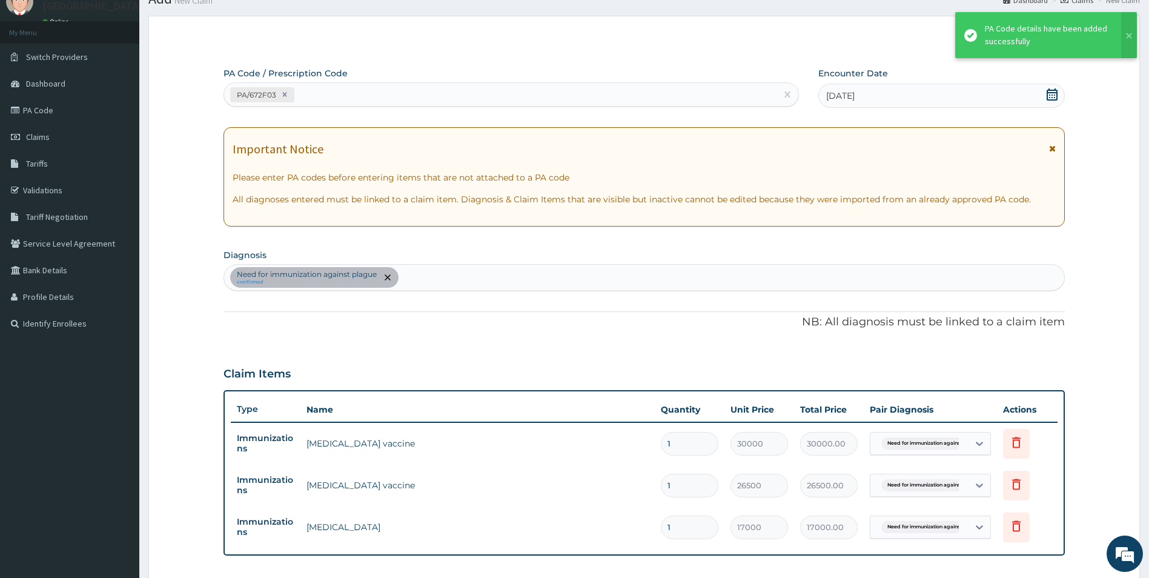
scroll to position [70, 0]
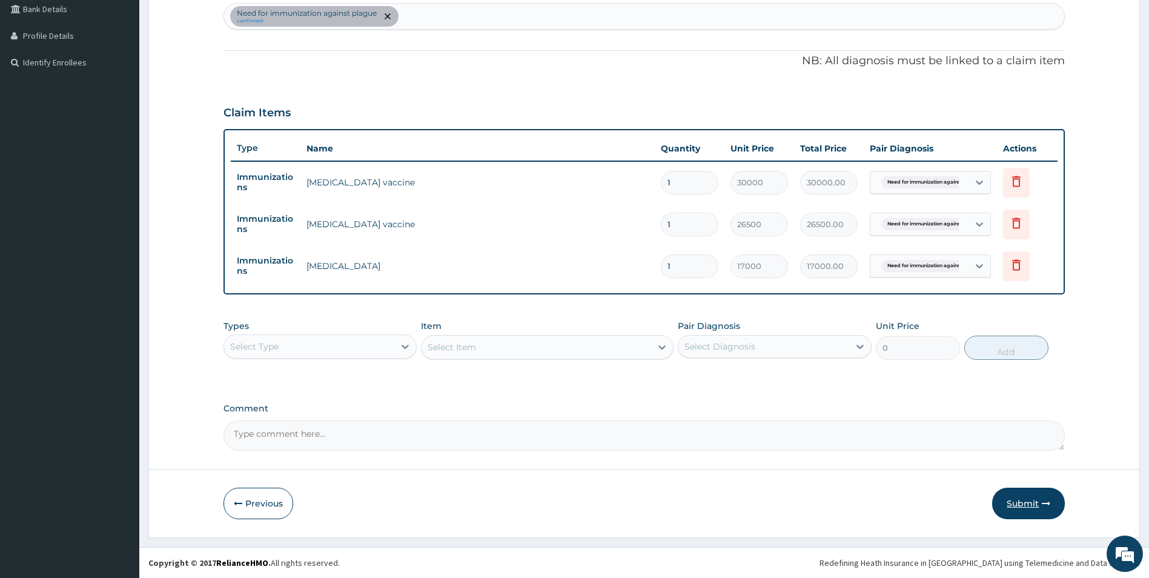
click at [1031, 499] on button "Submit" at bounding box center [1028, 502] width 73 height 31
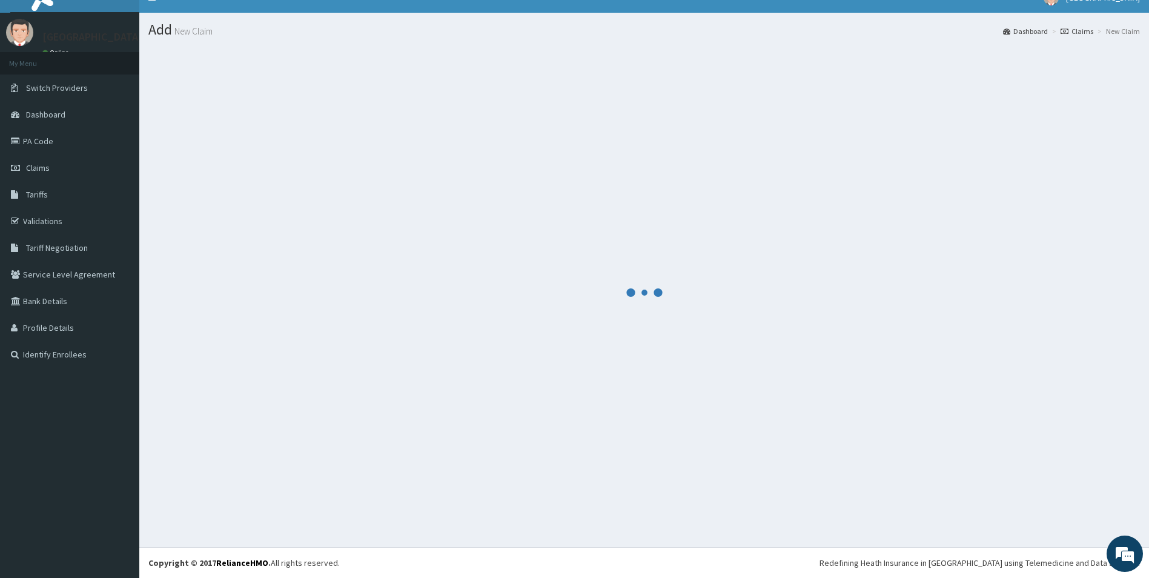
scroll to position [309, 0]
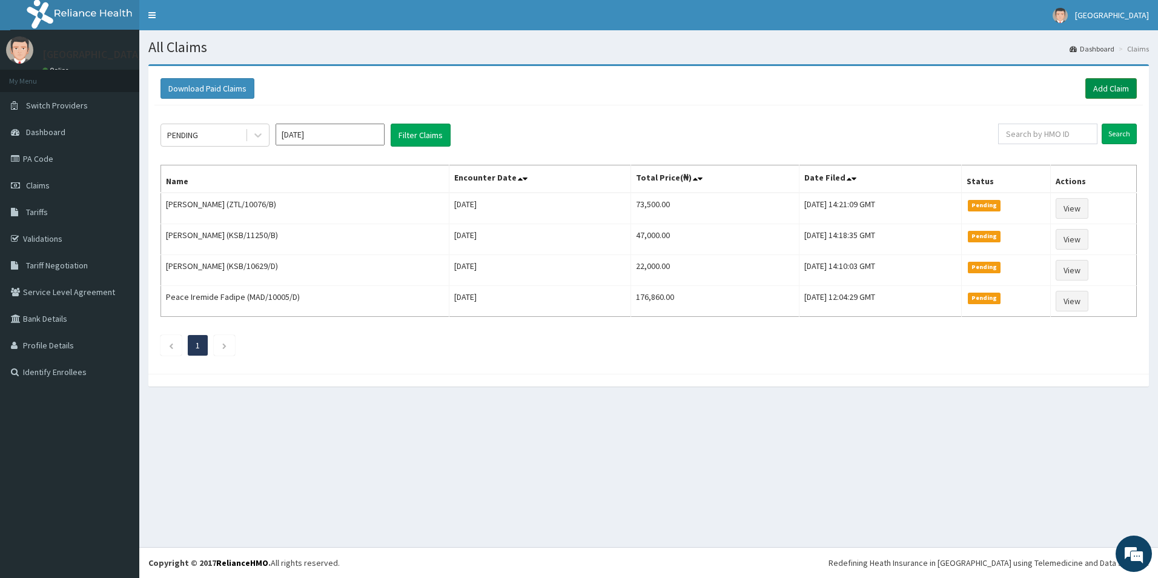
click at [1113, 88] on link "Add Claim" at bounding box center [1110, 88] width 51 height 21
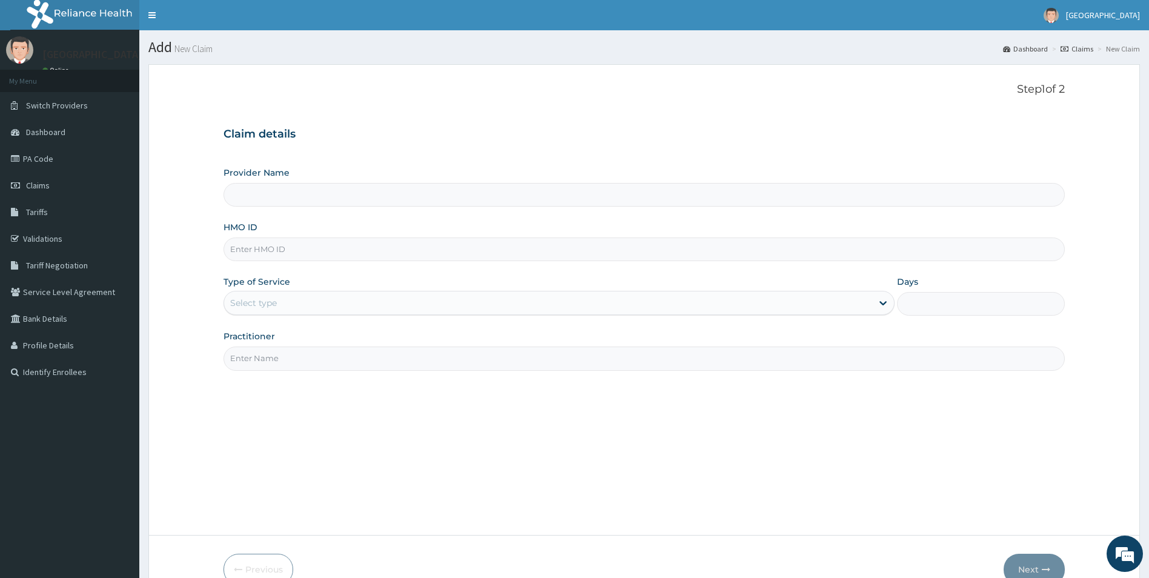
click at [426, 198] on input "Provider Name" at bounding box center [644, 195] width 842 height 24
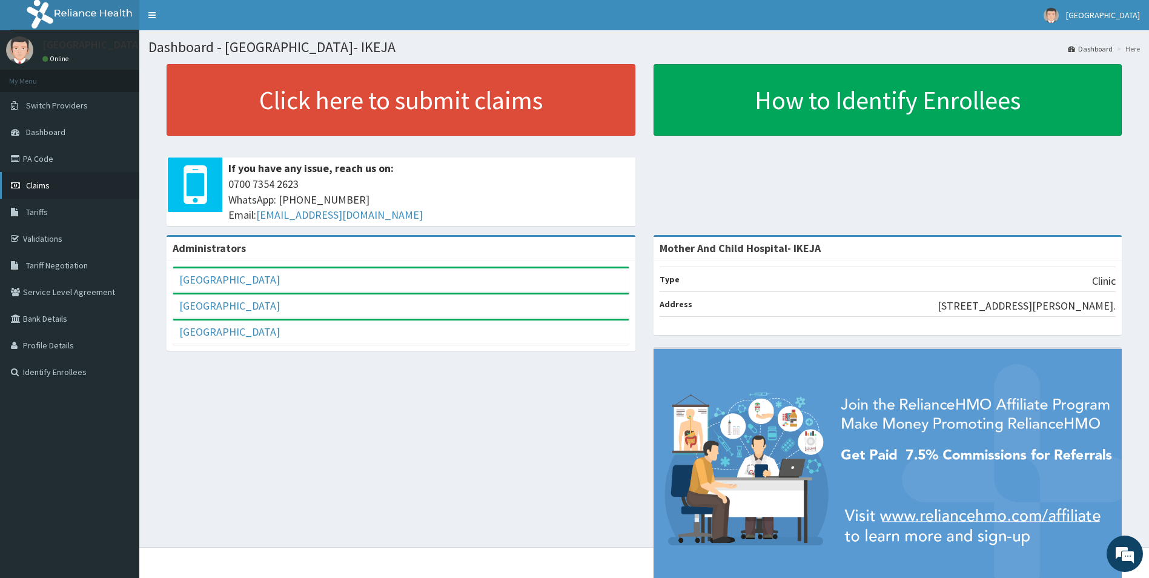
click at [30, 183] on span "Claims" at bounding box center [38, 185] width 24 height 11
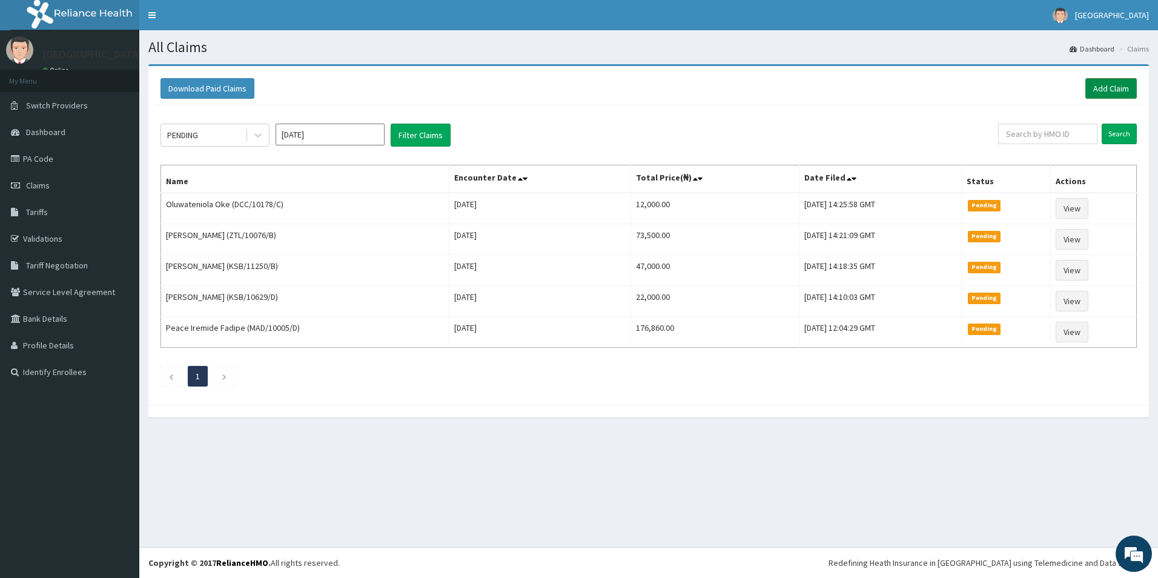
click at [1108, 93] on link "Add Claim" at bounding box center [1110, 88] width 51 height 21
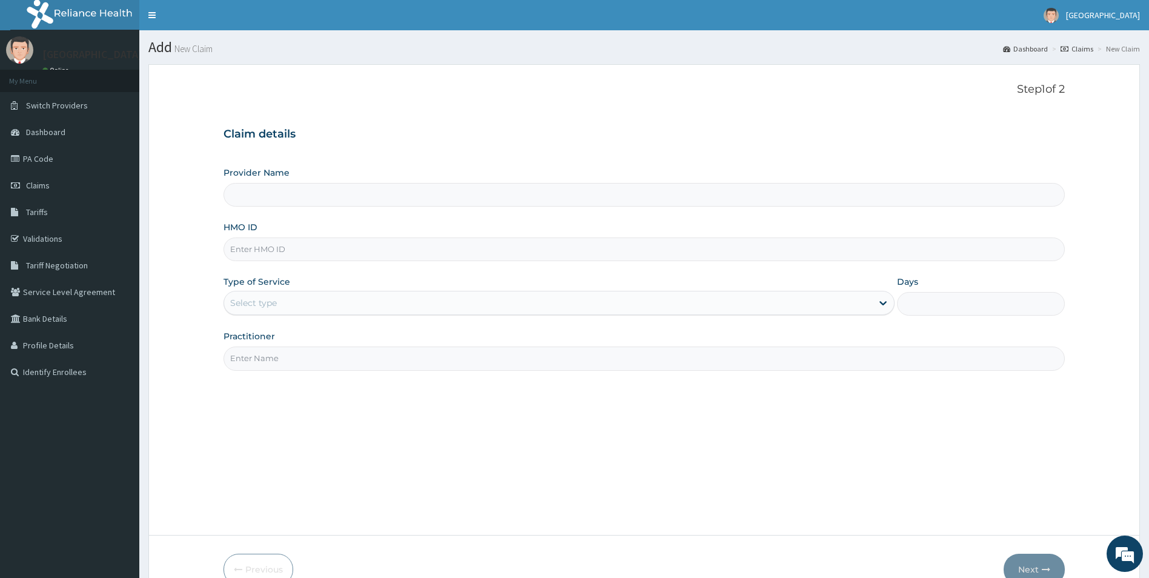
type input "Mother And Child Hospital- IKEJA"
click at [279, 248] on input "HMO ID" at bounding box center [644, 249] width 842 height 24
type input "KSB/1062/D"
click at [268, 309] on div "Select type" at bounding box center [548, 302] width 648 height 19
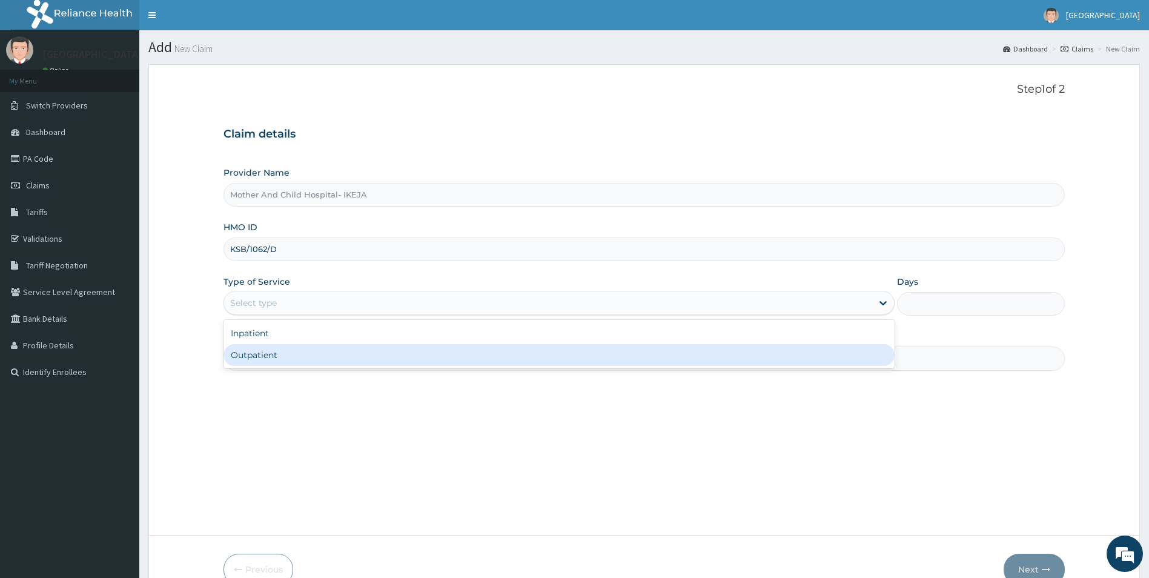
click at [248, 352] on div "Outpatient" at bounding box center [558, 355] width 671 height 22
type input "1"
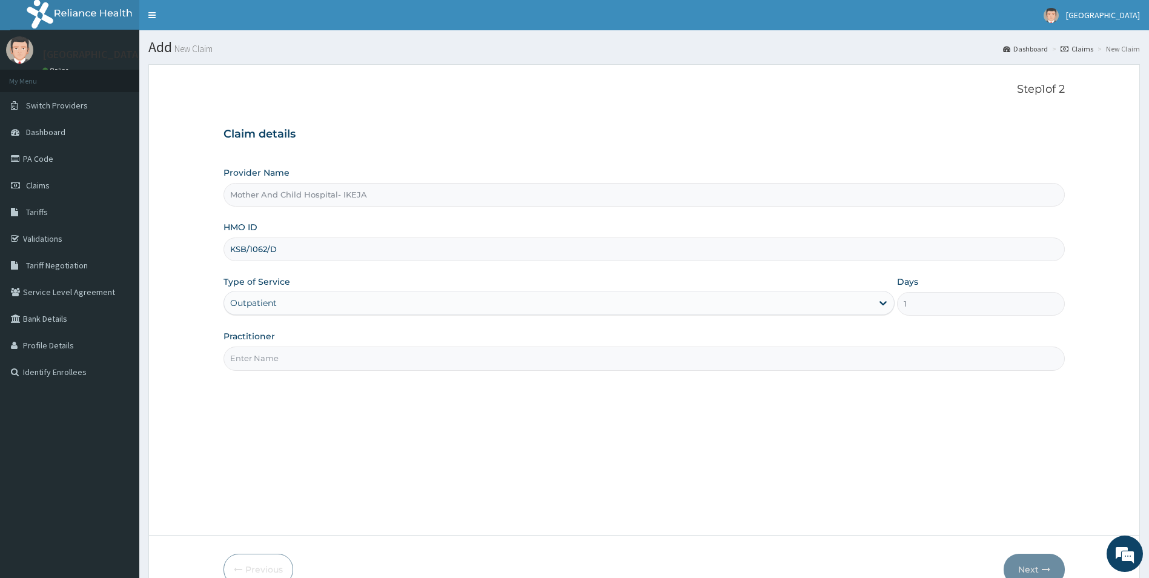
click at [248, 352] on input "Practitioner" at bounding box center [644, 358] width 842 height 24
type input "DR FALANA"
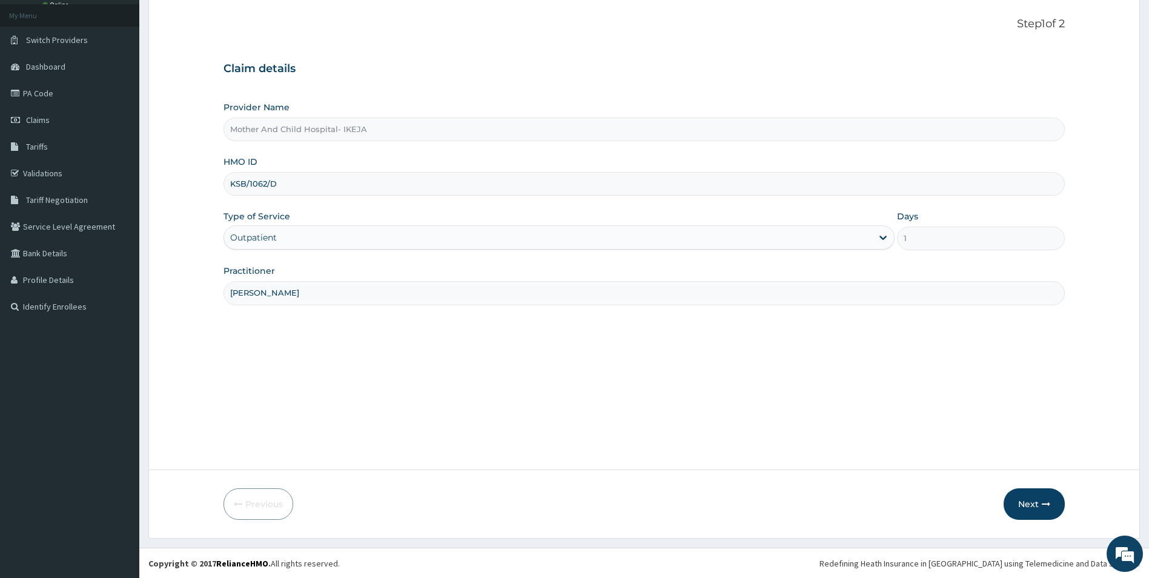
scroll to position [66, 0]
click at [1027, 496] on button "Next" at bounding box center [1033, 502] width 61 height 31
click at [285, 185] on input "KSB/1062/D" at bounding box center [644, 183] width 842 height 24
click at [265, 180] on input "KSB/1062/D" at bounding box center [644, 183] width 842 height 24
click at [266, 182] on input "KSB/1062/D" at bounding box center [644, 183] width 842 height 24
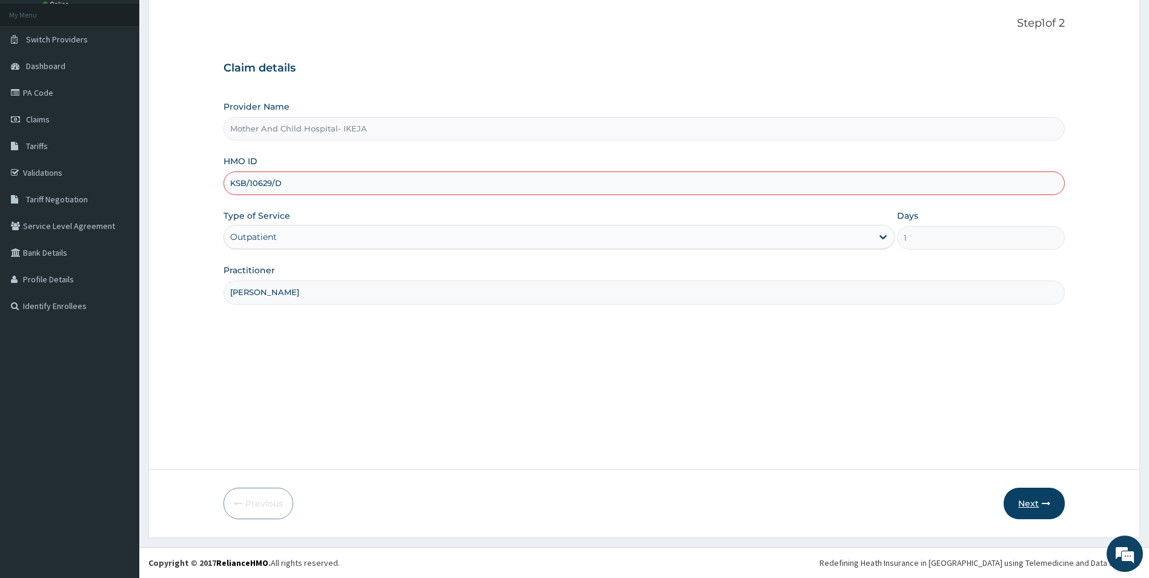
type input "KSB/10629/D"
click at [1040, 504] on button "Next" at bounding box center [1033, 502] width 61 height 31
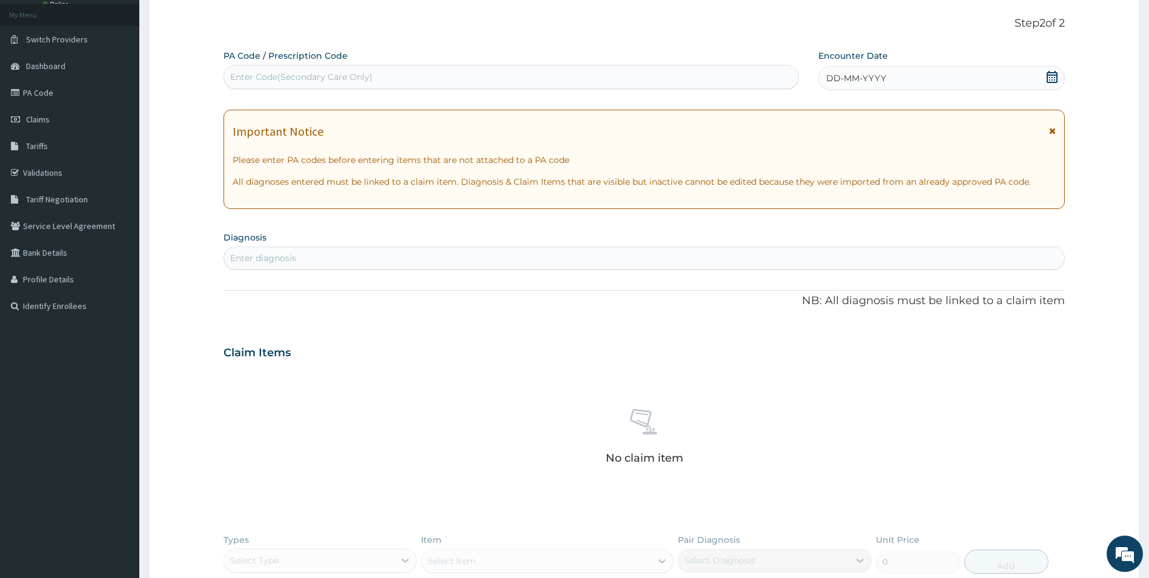
click at [1052, 76] on icon at bounding box center [1052, 77] width 12 height 12
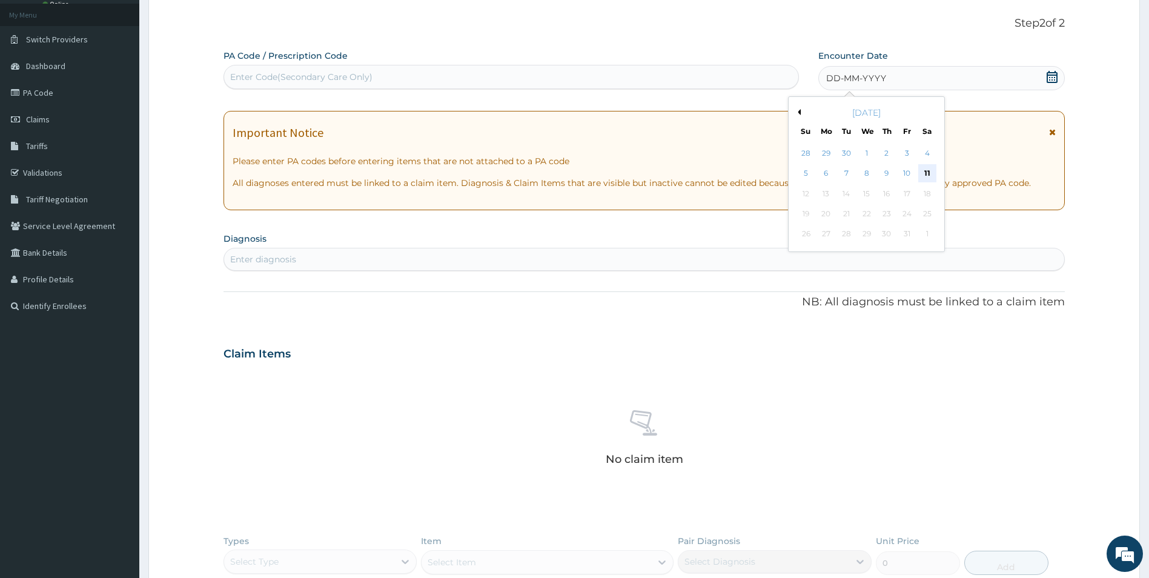
click at [924, 172] on div "11" at bounding box center [927, 174] width 18 height 18
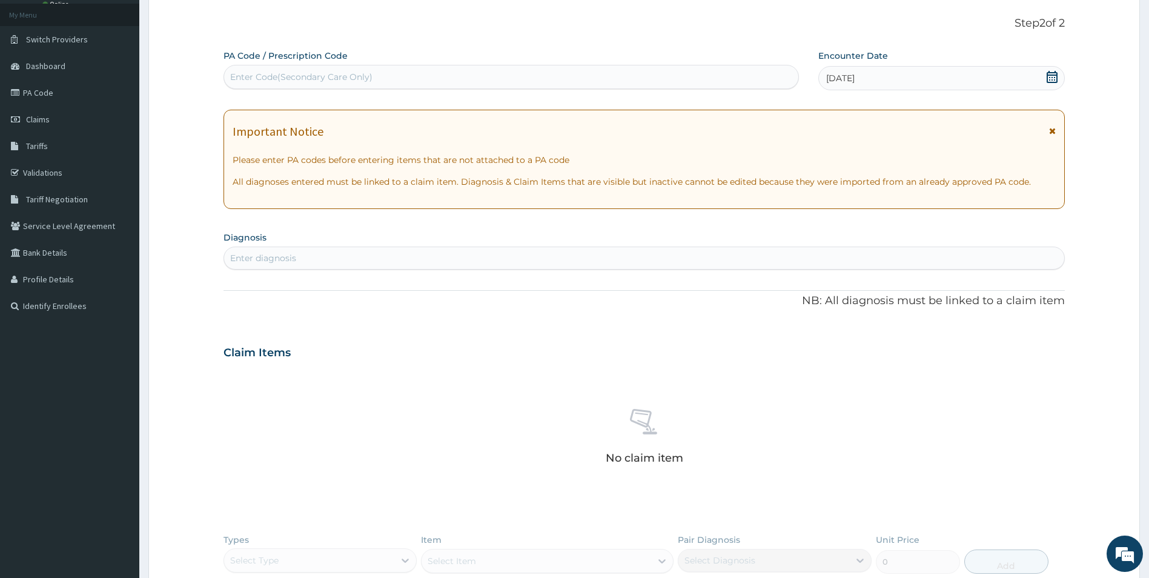
click at [400, 252] on div "Enter diagnosis" at bounding box center [644, 257] width 840 height 19
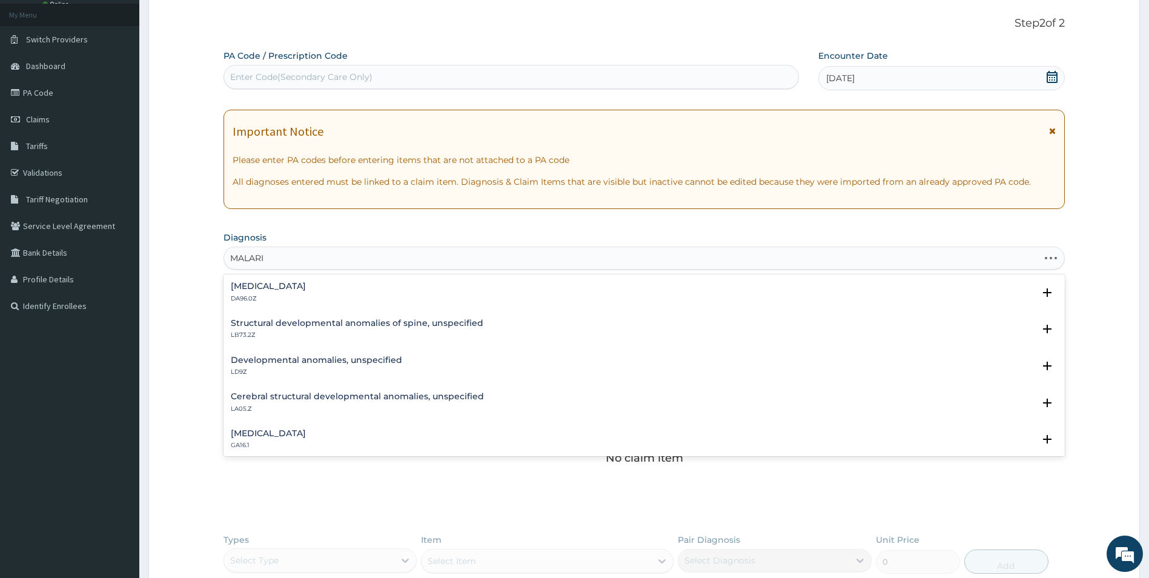
type input "MALARIA"
click at [254, 354] on div "Malaria, unspecified 1F4Z Select Status Query Query covers suspected (?), Keep …" at bounding box center [644, 369] width 842 height 37
click at [251, 359] on h4 "Malaria, unspecified" at bounding box center [268, 359] width 75 height 9
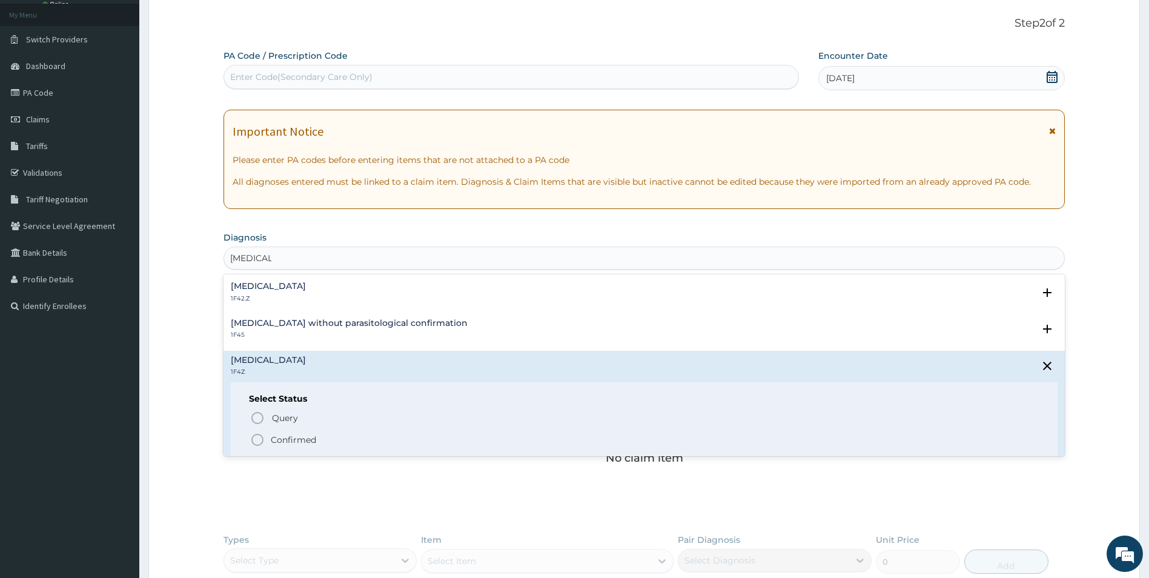
click at [262, 439] on icon "status option filled" at bounding box center [257, 439] width 15 height 15
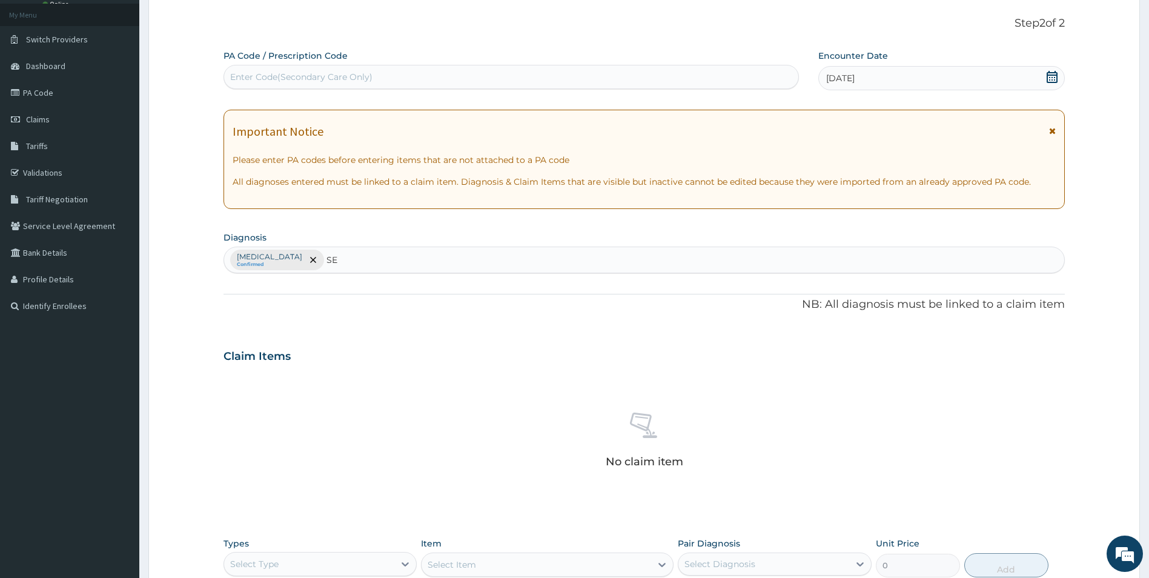
type input "S"
type input "UPPER"
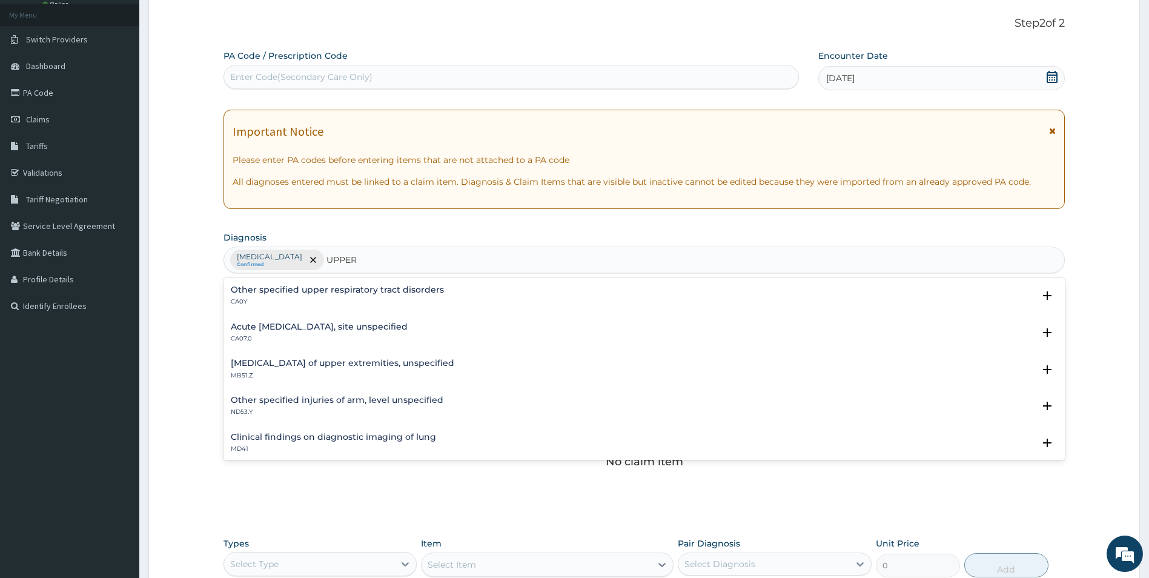
click at [271, 330] on h4 "Acute upper respiratory infection, site unspecified" at bounding box center [319, 326] width 177 height 9
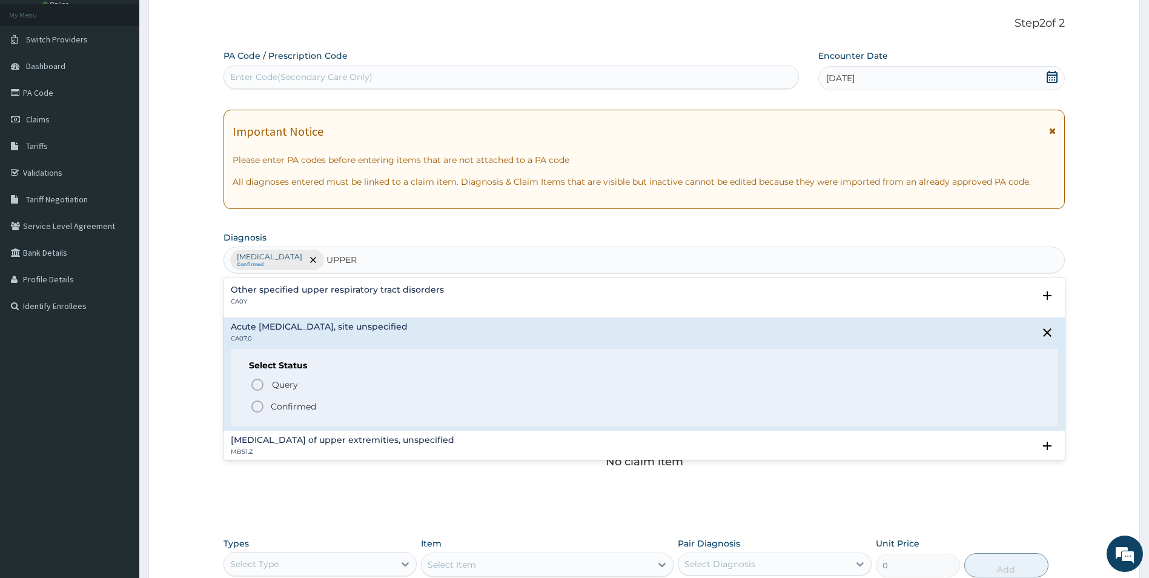
click at [257, 404] on icon "status option filled" at bounding box center [257, 406] width 15 height 15
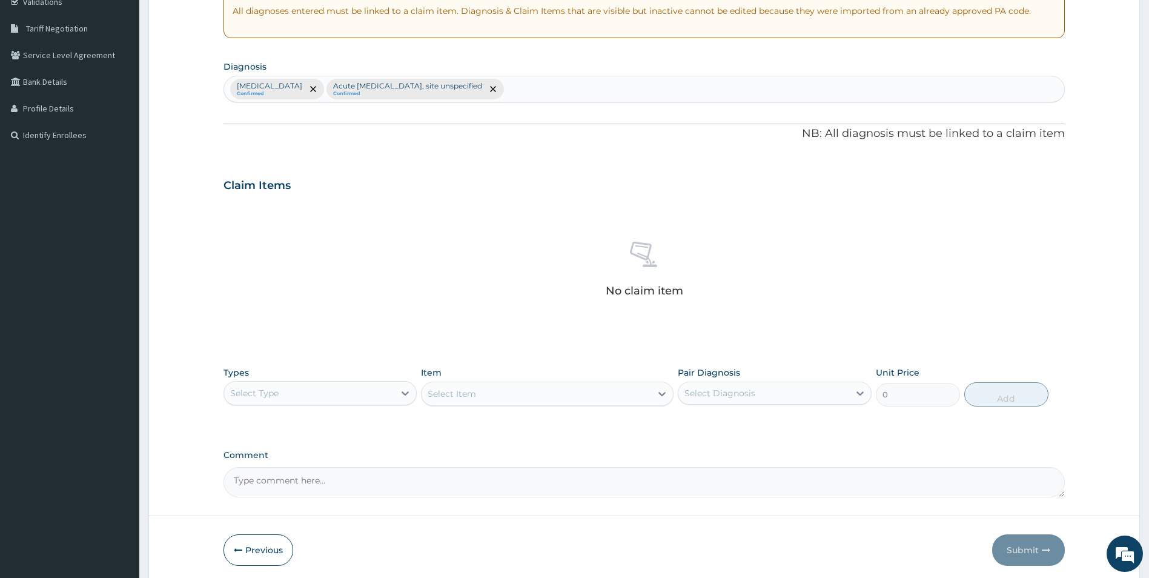
scroll to position [248, 0]
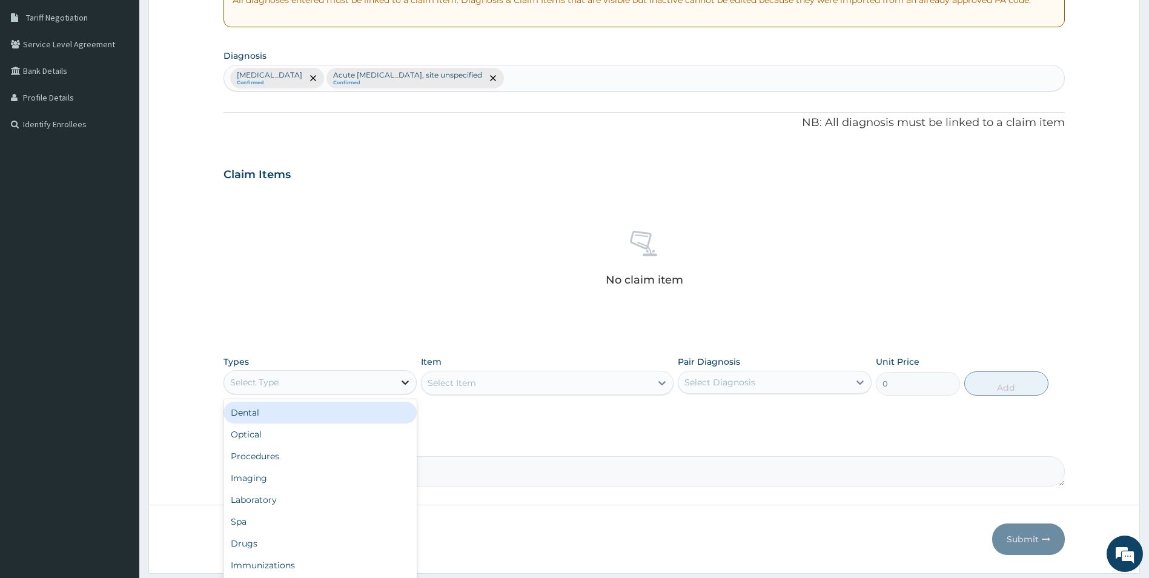
click at [401, 381] on icon at bounding box center [405, 382] width 12 height 12
click at [266, 457] on div "Procedures" at bounding box center [320, 456] width 194 height 22
click at [464, 380] on div "Select Item" at bounding box center [547, 383] width 252 height 24
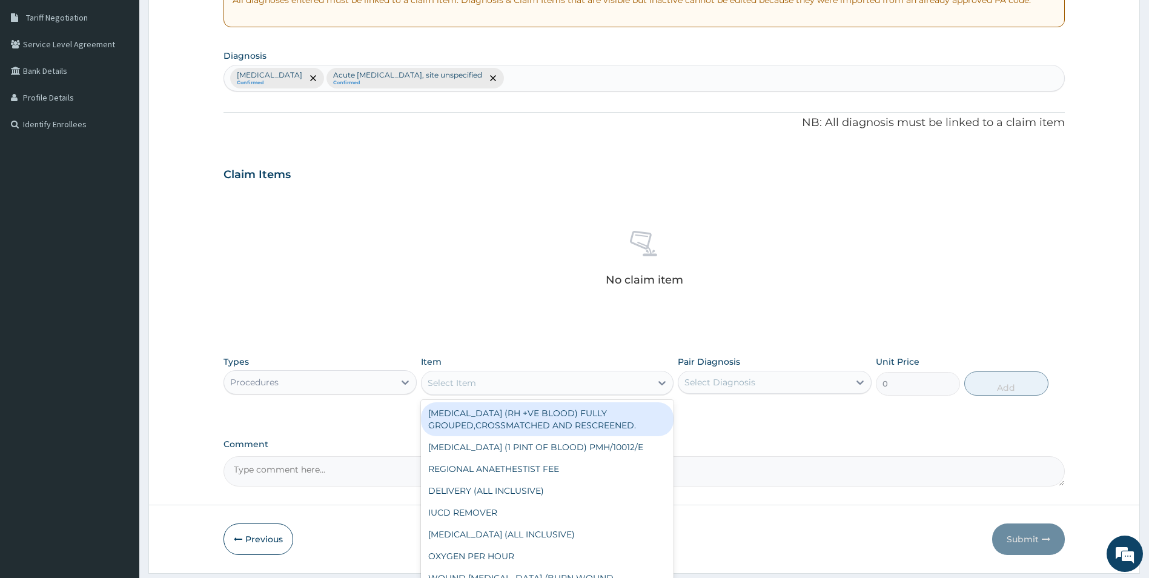
click at [595, 384] on div "Select Item" at bounding box center [535, 382] width 229 height 19
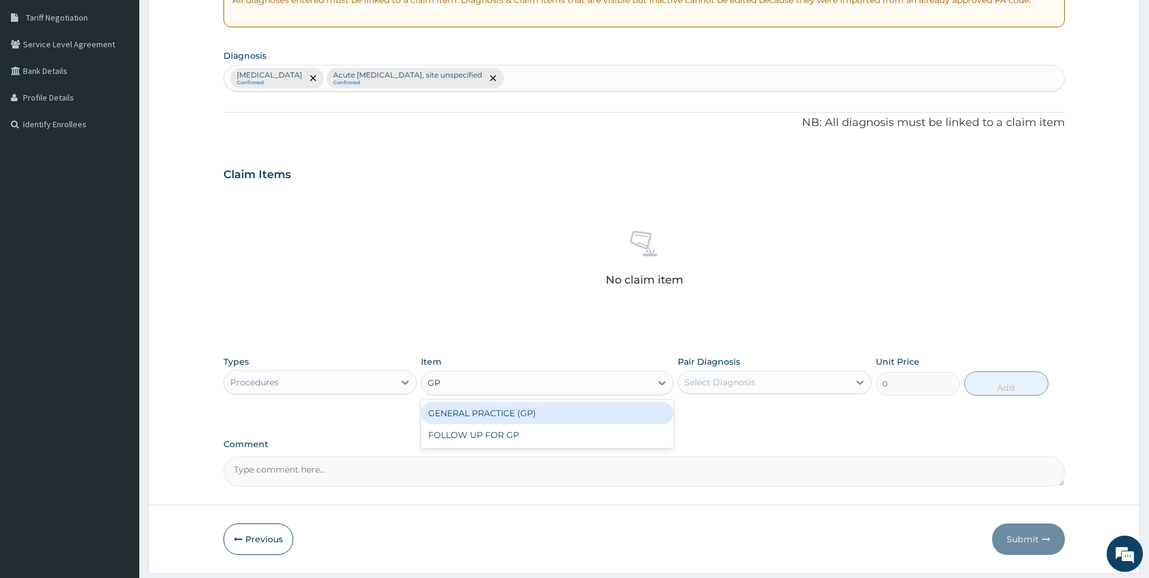
type input "GP"
click at [504, 414] on div "GENERAL PRACTICE (GP)" at bounding box center [547, 413] width 252 height 22
type input "4000"
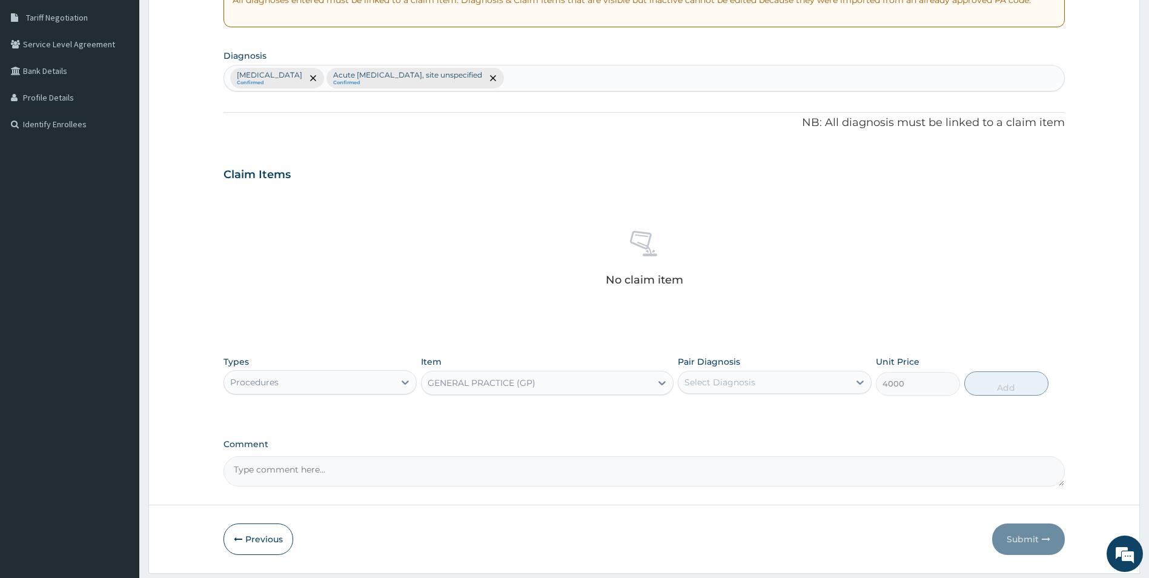
click at [714, 382] on div "Select Diagnosis" at bounding box center [719, 382] width 71 height 12
click at [687, 413] on input "checkbox" at bounding box center [689, 412] width 8 height 8
checkbox input "true"
click at [989, 386] on button "Add" at bounding box center [1006, 383] width 84 height 24
type input "0"
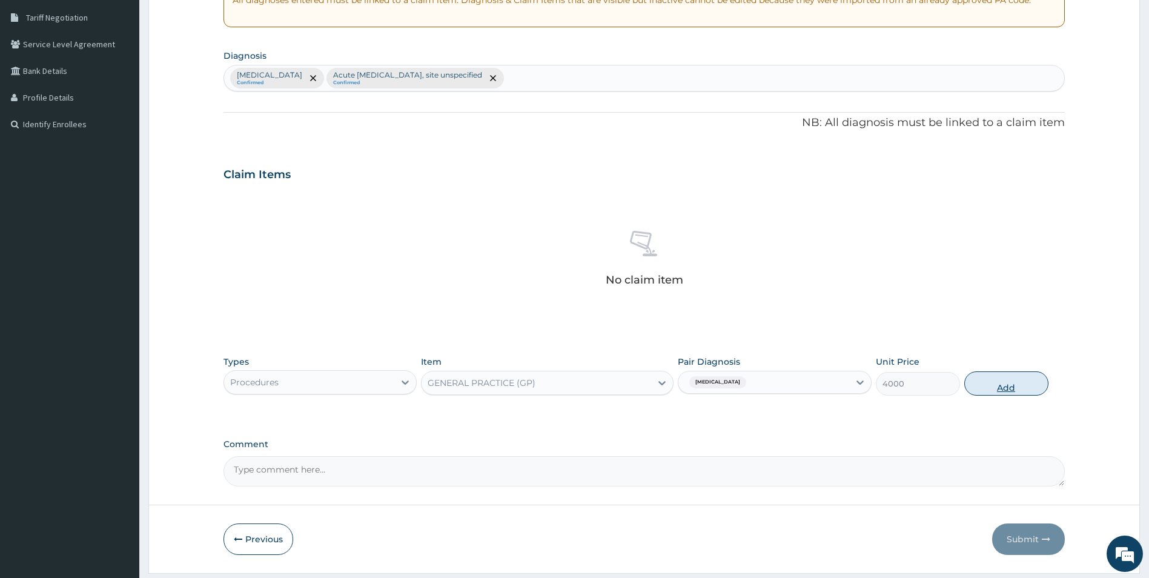
scroll to position [226, 0]
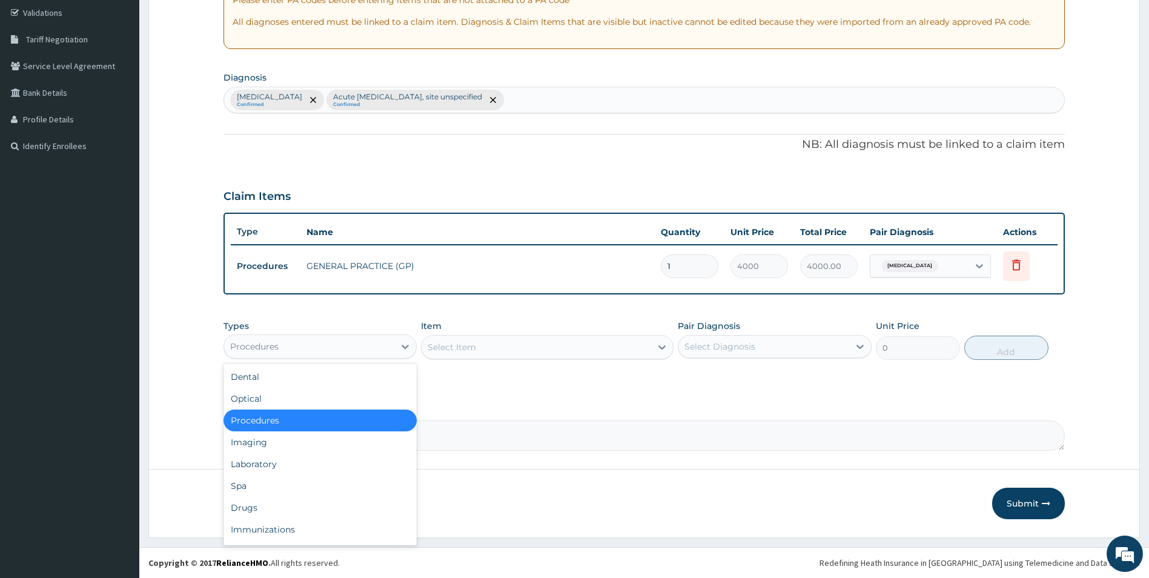
click at [338, 347] on div "Procedures" at bounding box center [309, 346] width 171 height 19
click at [248, 469] on div "Laboratory" at bounding box center [320, 464] width 194 height 22
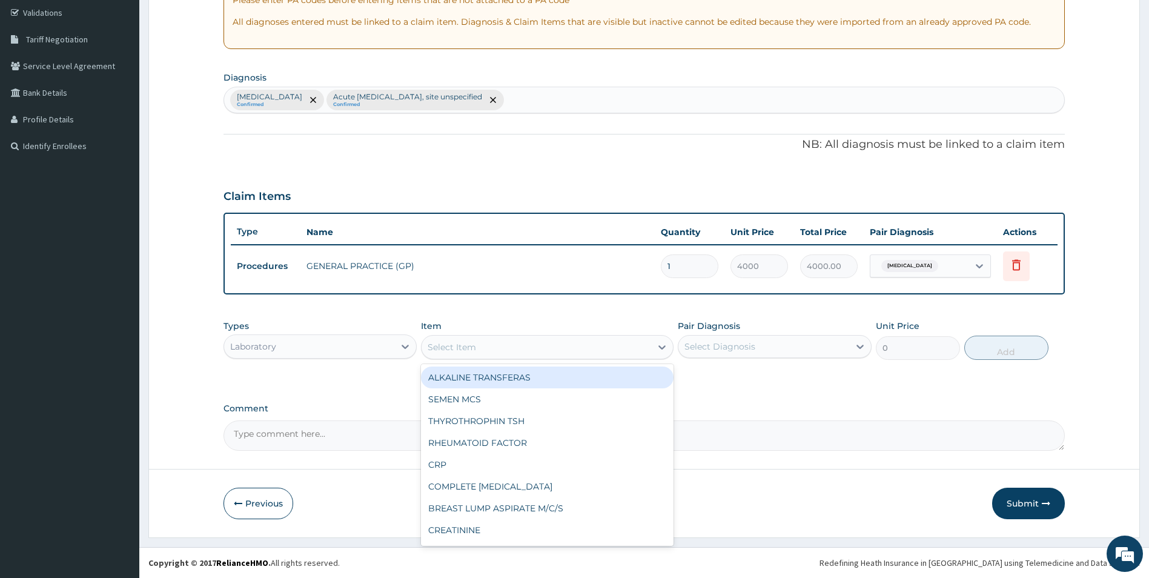
click at [469, 341] on div "Select Item" at bounding box center [451, 347] width 48 height 12
type input "FBC"
click at [449, 374] on div "FULL BLOOD COUNT (FBC)" at bounding box center [547, 377] width 252 height 22
type input "2400"
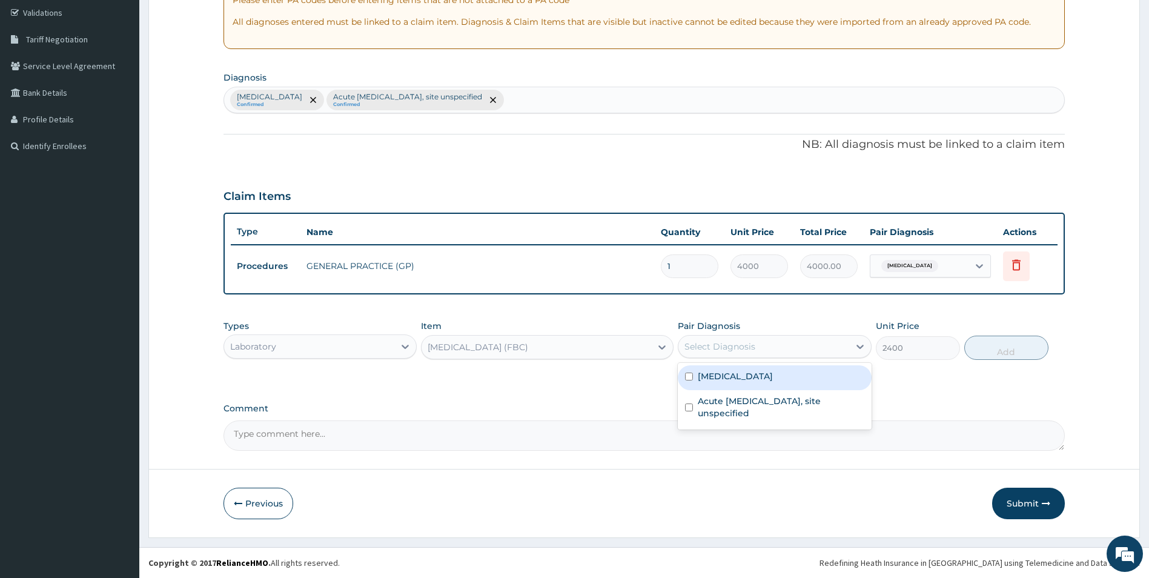
click at [712, 348] on div "Select Diagnosis" at bounding box center [719, 346] width 71 height 12
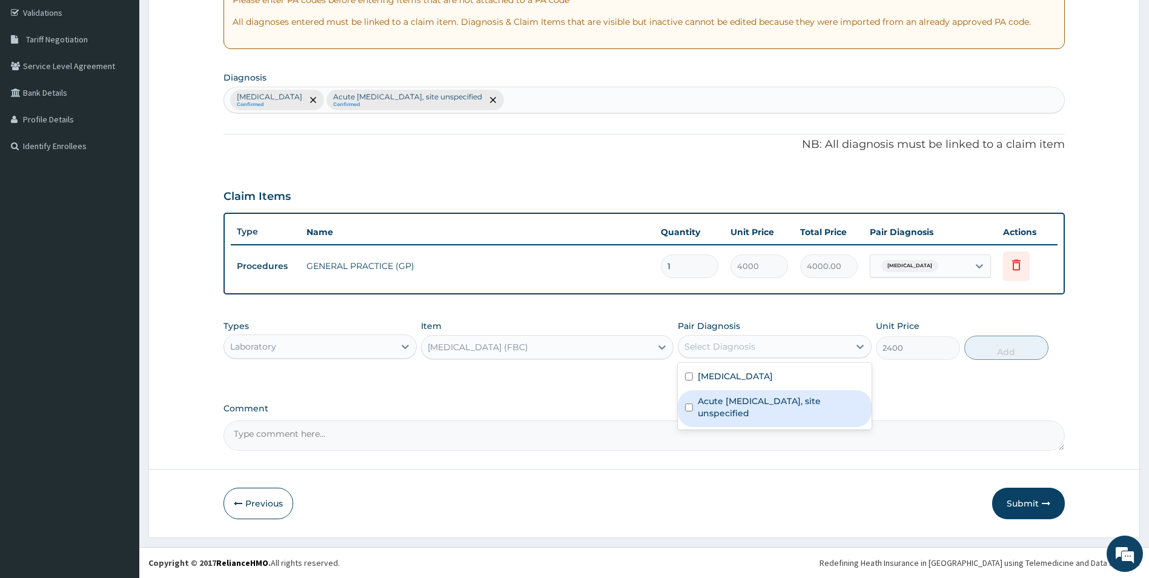
click at [688, 406] on input "checkbox" at bounding box center [689, 407] width 8 height 8
checkbox input "true"
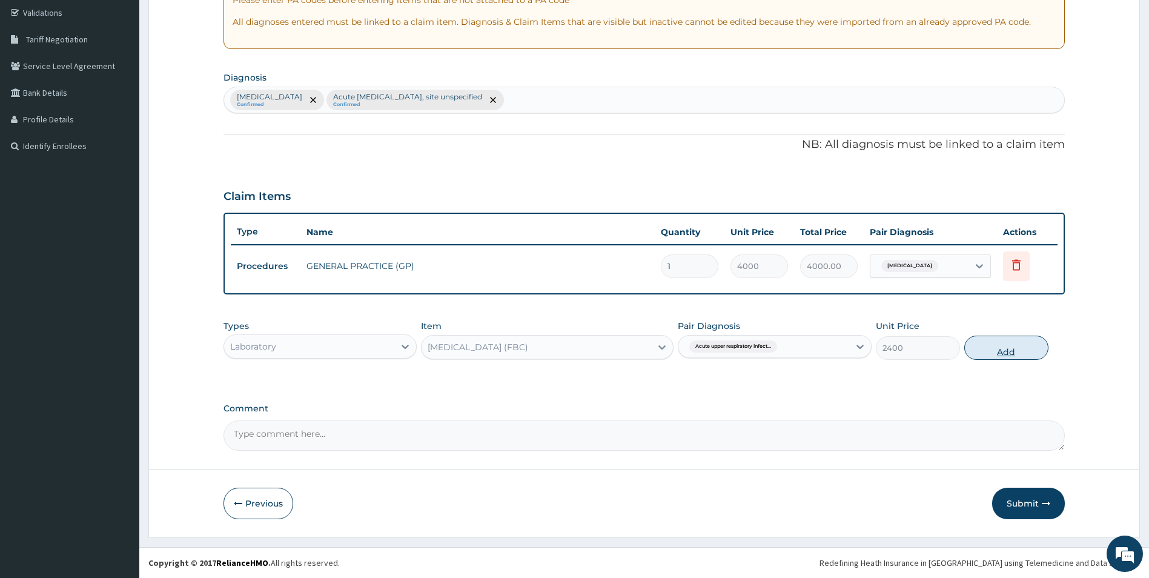
click at [1007, 346] on button "Add" at bounding box center [1006, 347] width 84 height 24
type input "0"
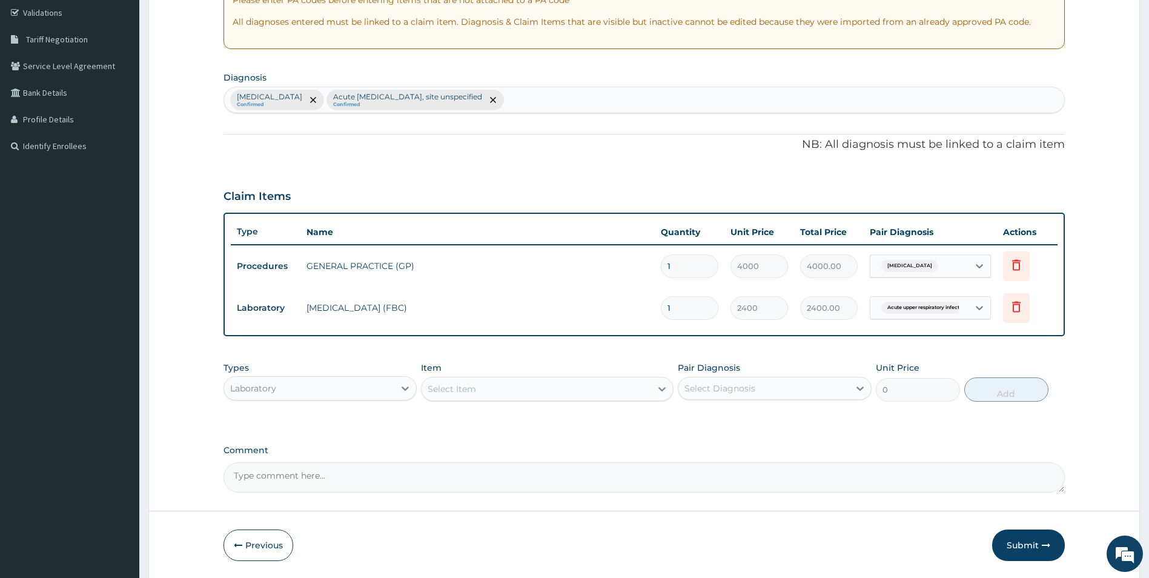
click at [503, 391] on div "Select Item" at bounding box center [535, 388] width 229 height 19
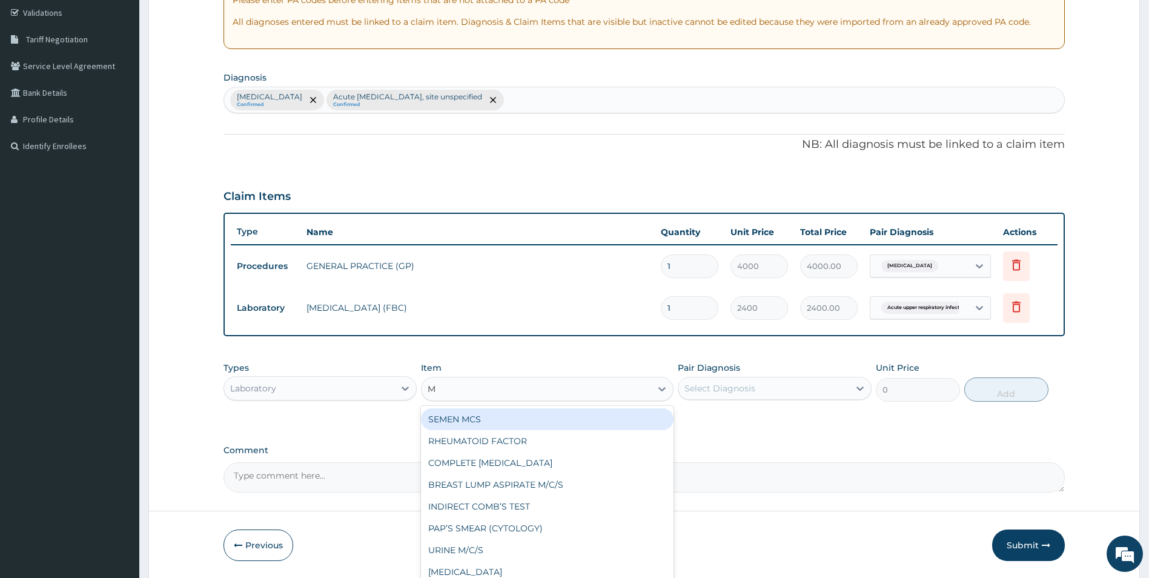
type input "MP"
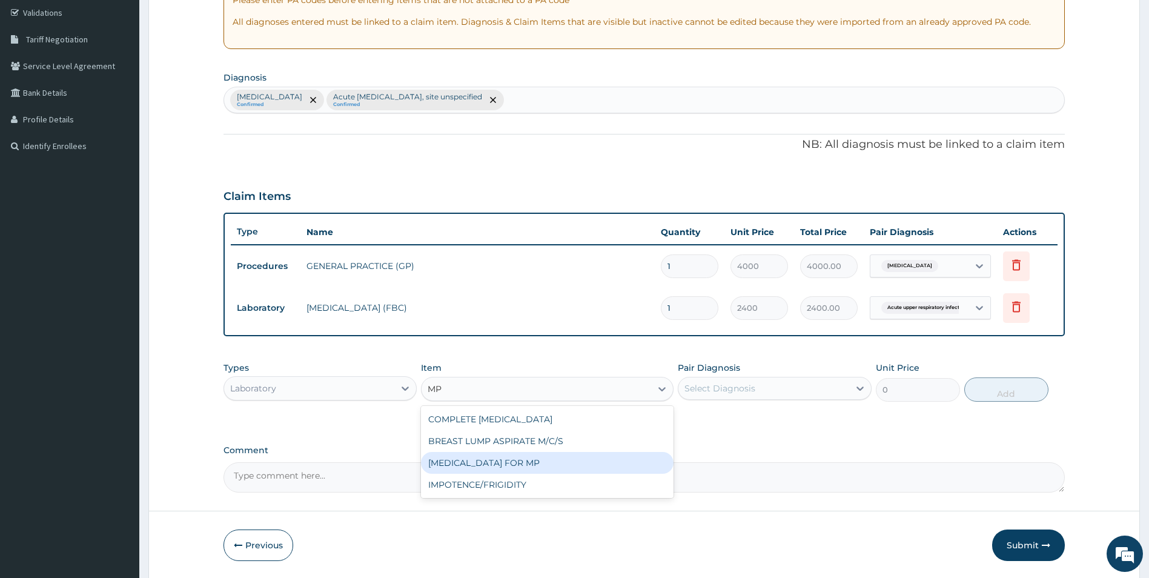
click at [492, 460] on div "BLOOD FILM FOR MP" at bounding box center [547, 463] width 252 height 22
type input "1200"
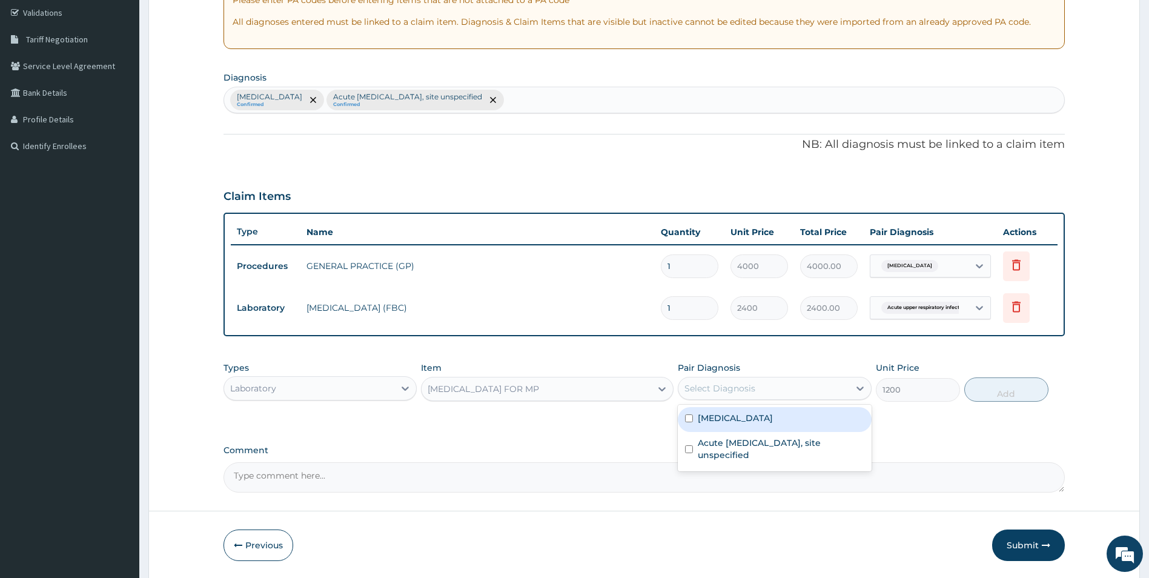
click at [705, 389] on div "Select Diagnosis" at bounding box center [719, 388] width 71 height 12
click at [687, 417] on input "checkbox" at bounding box center [689, 418] width 8 height 8
checkbox input "true"
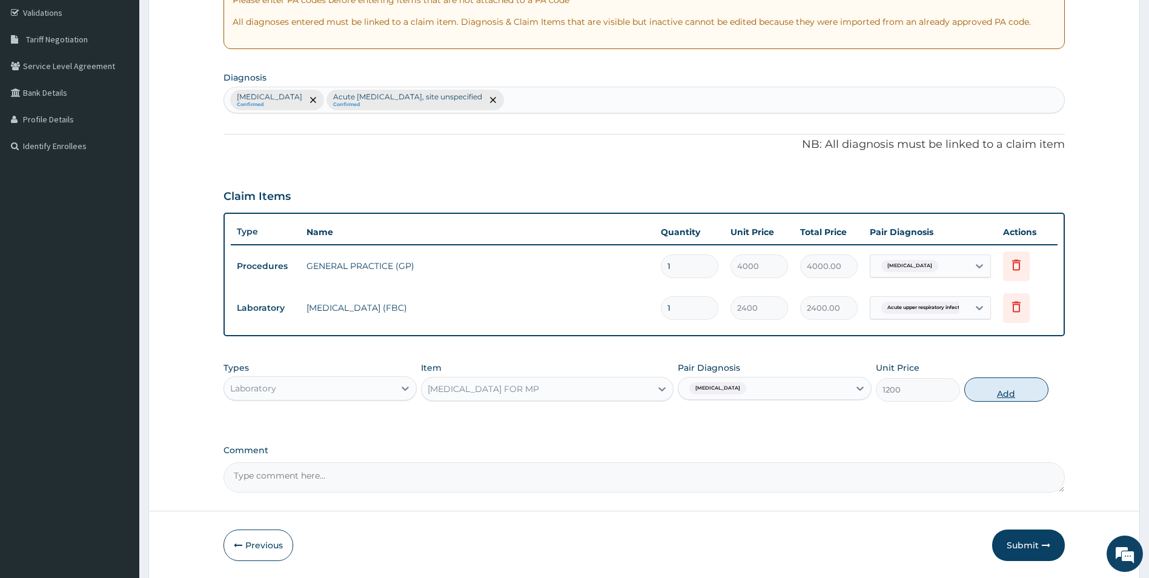
click at [998, 385] on button "Add" at bounding box center [1006, 389] width 84 height 24
type input "0"
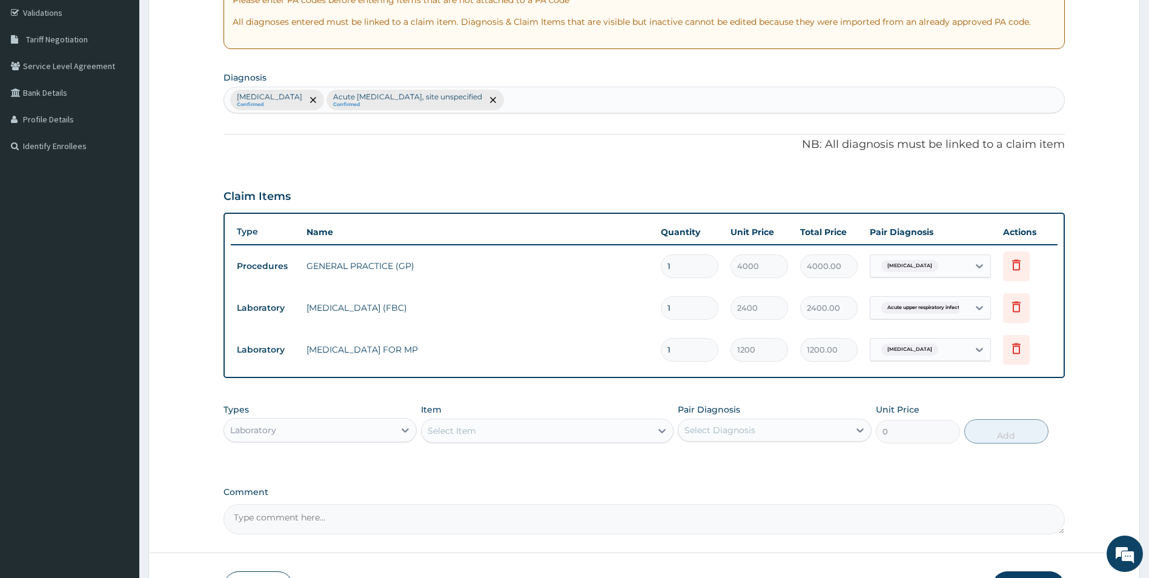
click at [299, 430] on div "Laboratory" at bounding box center [309, 429] width 171 height 19
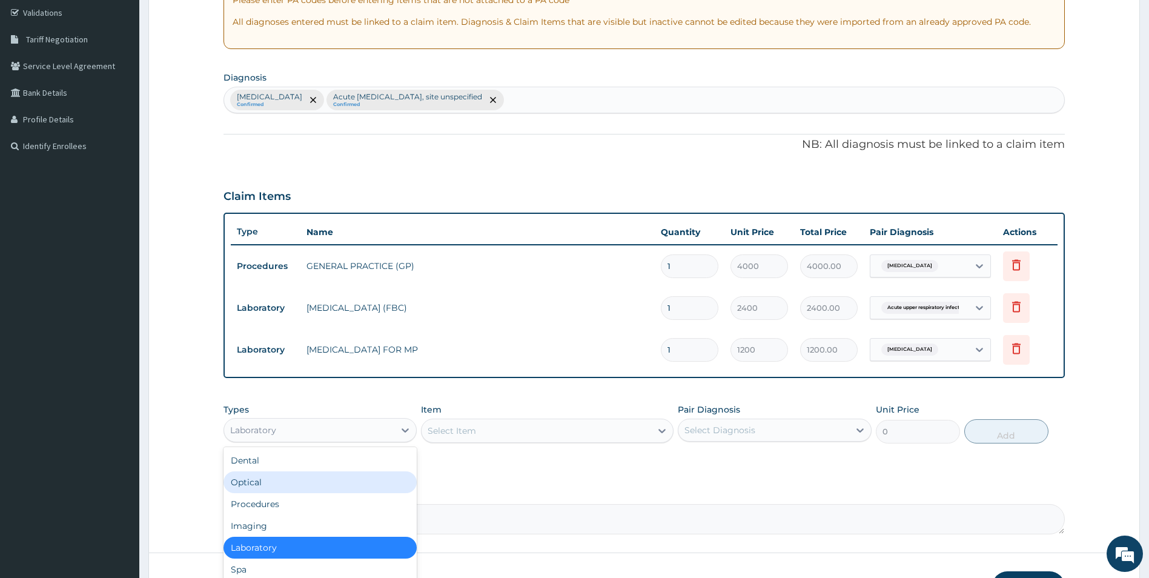
scroll to position [41, 0]
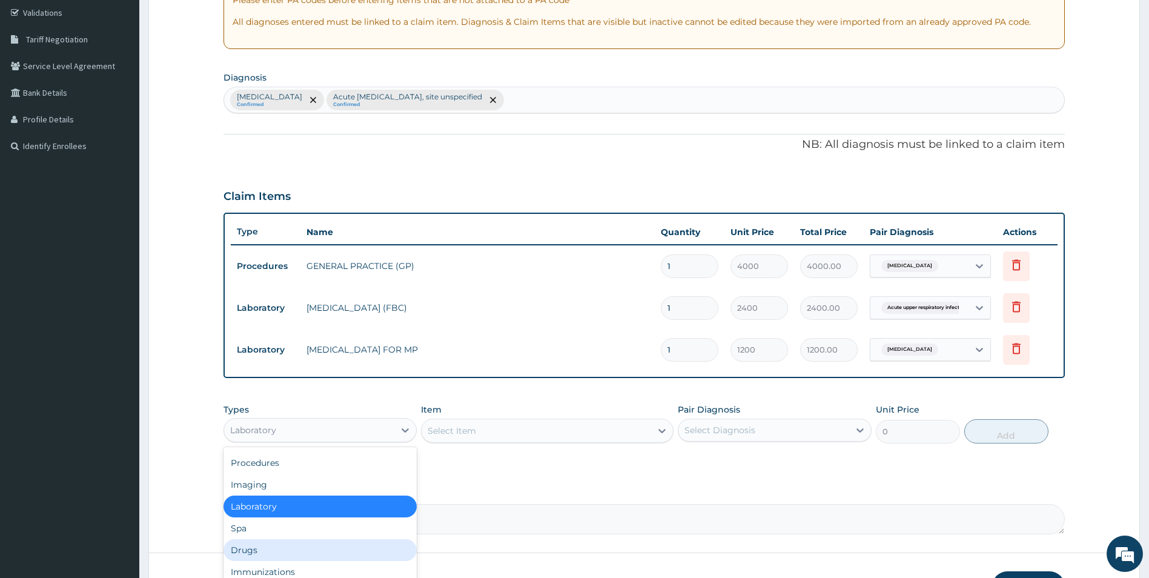
click at [231, 550] on div "Drugs" at bounding box center [320, 550] width 194 height 22
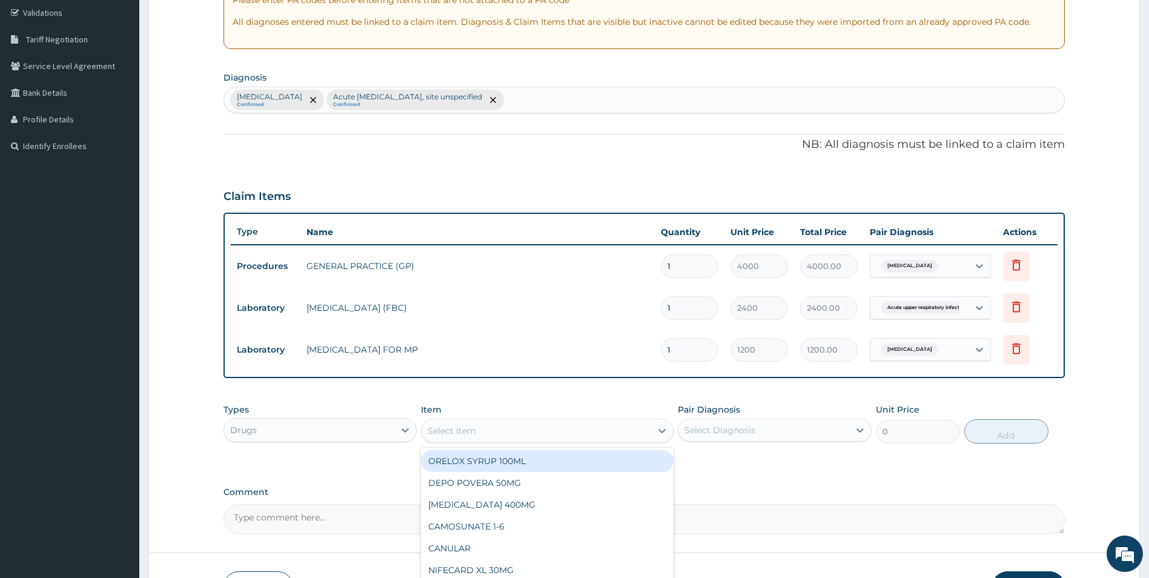
click at [483, 428] on div "Select Item" at bounding box center [535, 430] width 229 height 19
type input "COAR"
click at [472, 456] on div "COARTEM /ACT 20MG/120MG PACK" at bounding box center [547, 461] width 252 height 22
type input "1000"
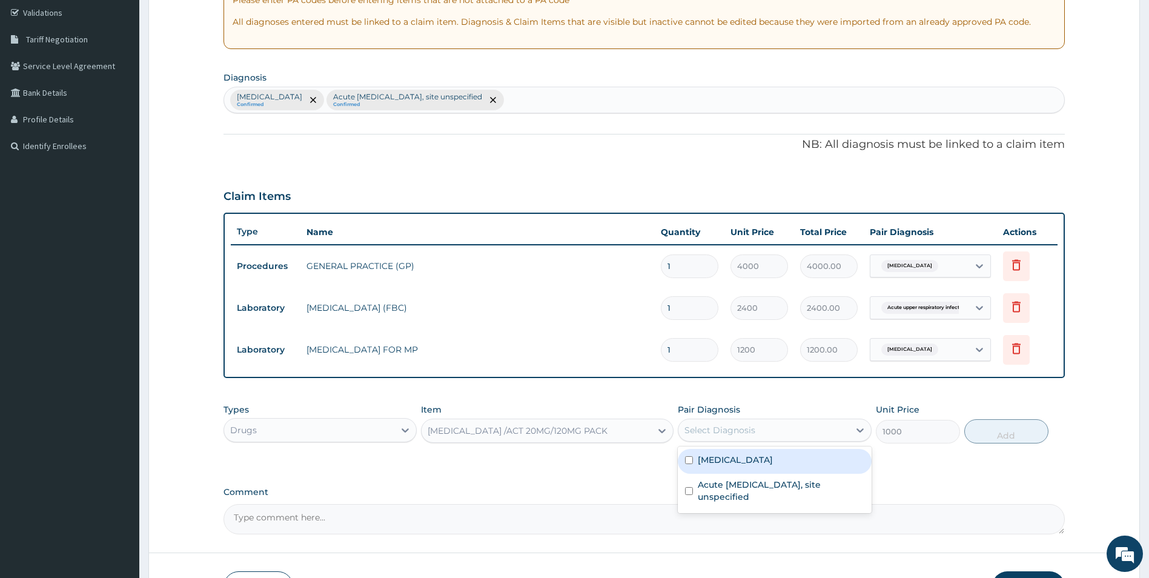
drag, startPoint x: 732, startPoint y: 431, endPoint x: 697, endPoint y: 473, distance: 54.7
click at [730, 432] on div "Select Diagnosis" at bounding box center [719, 430] width 71 height 12
click at [692, 463] on input "checkbox" at bounding box center [689, 460] width 8 height 8
checkbox input "true"
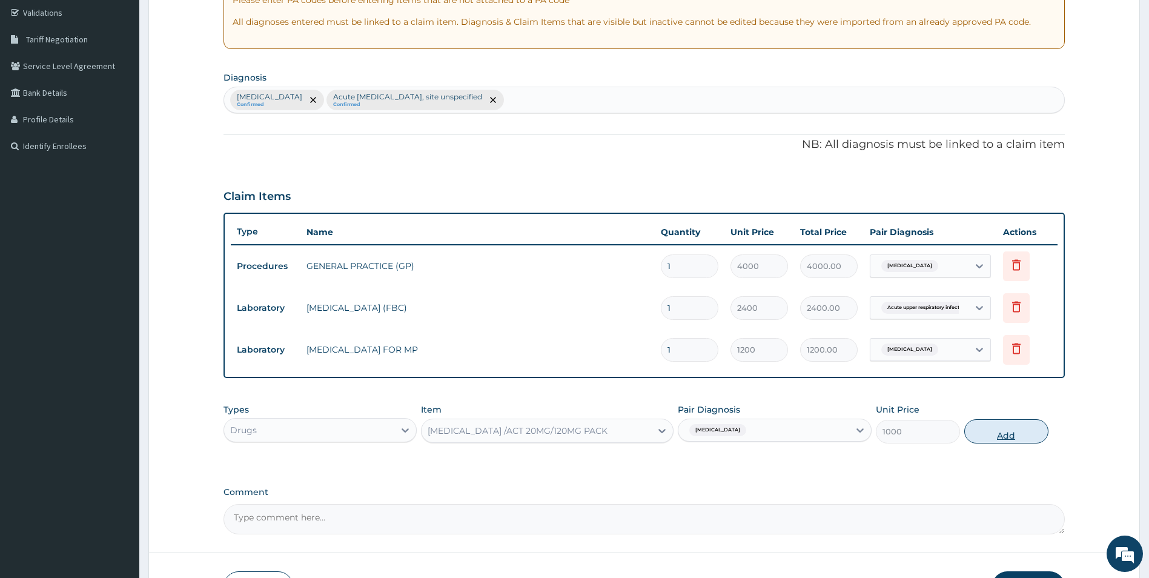
click at [999, 435] on button "Add" at bounding box center [1006, 431] width 84 height 24
type input "0"
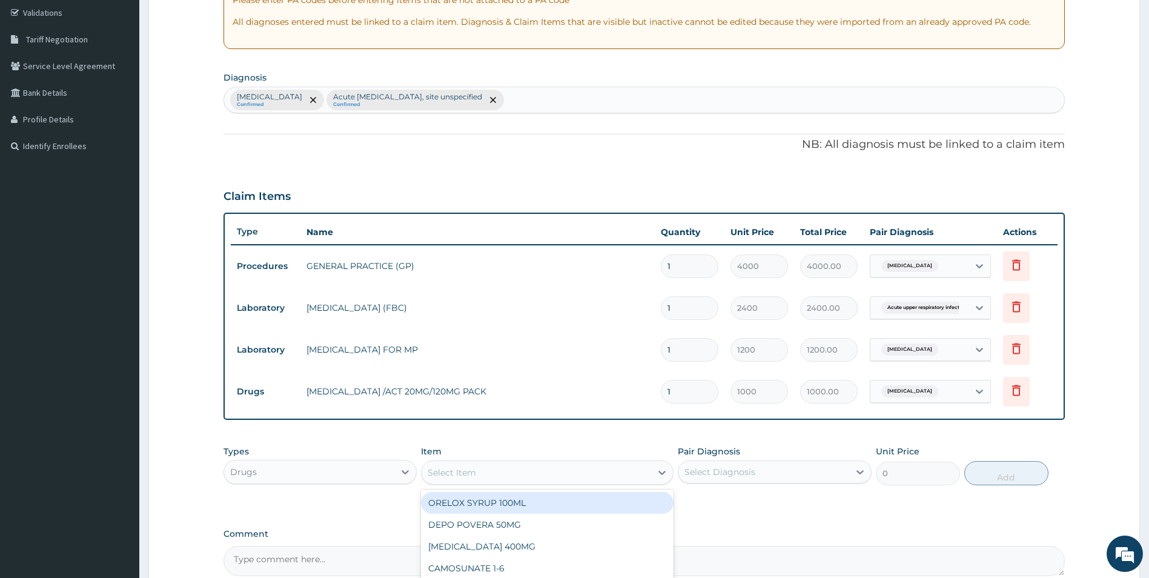
click at [473, 471] on div "Select Item" at bounding box center [451, 472] width 48 height 12
type input "PARAC"
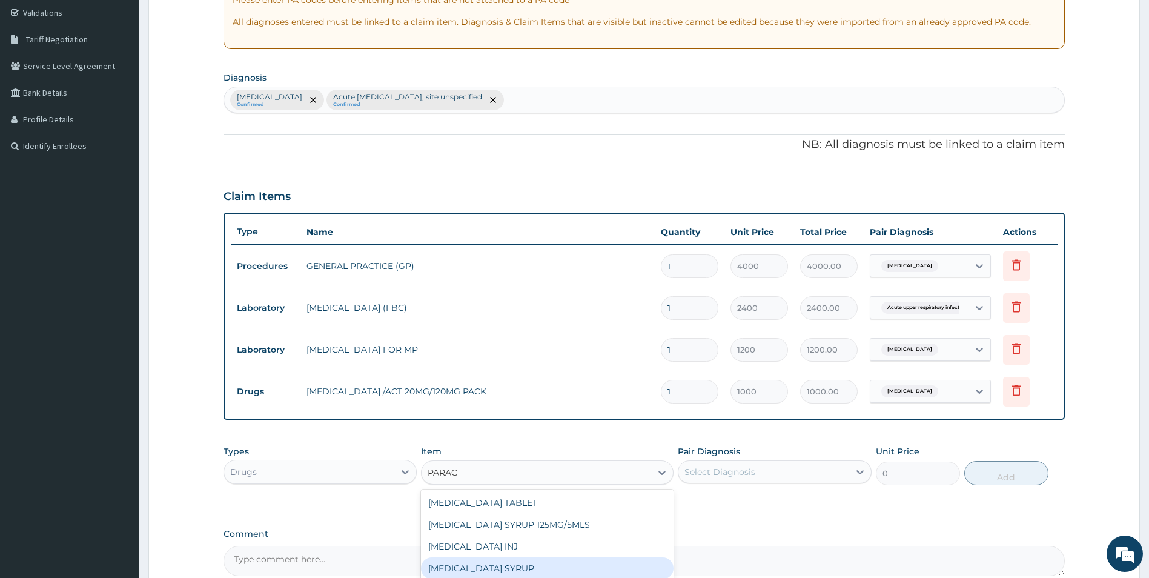
click at [473, 564] on div "PARACETAMOL SYRUP" at bounding box center [547, 568] width 252 height 22
type input "600"
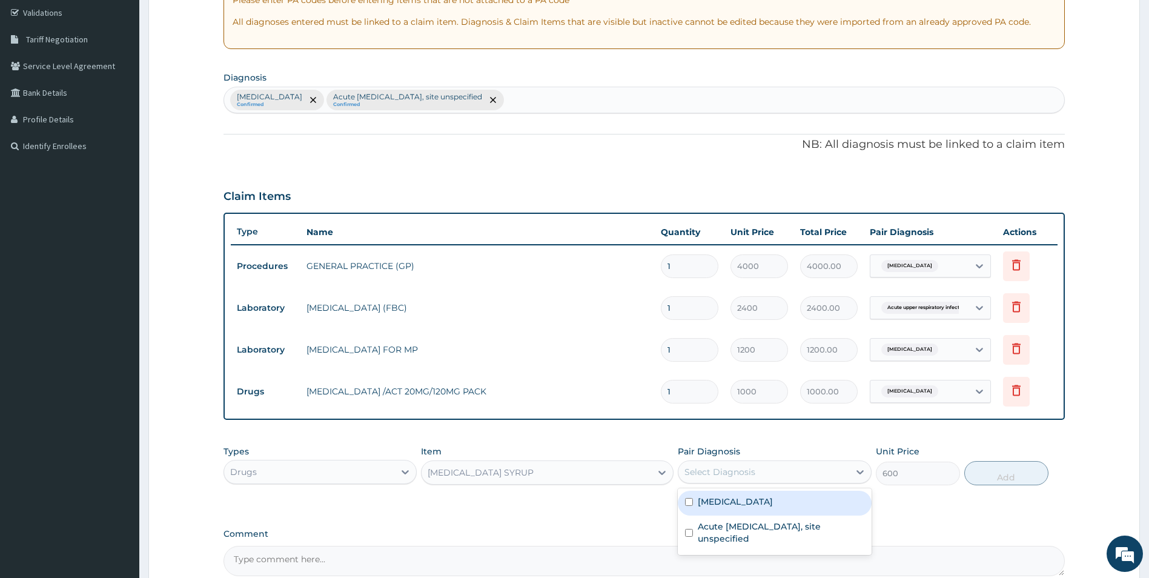
click at [700, 473] on div "Select Diagnosis" at bounding box center [719, 472] width 71 height 12
click at [687, 505] on input "checkbox" at bounding box center [689, 502] width 8 height 8
checkbox input "true"
click at [999, 464] on button "Add" at bounding box center [1006, 473] width 84 height 24
type input "0"
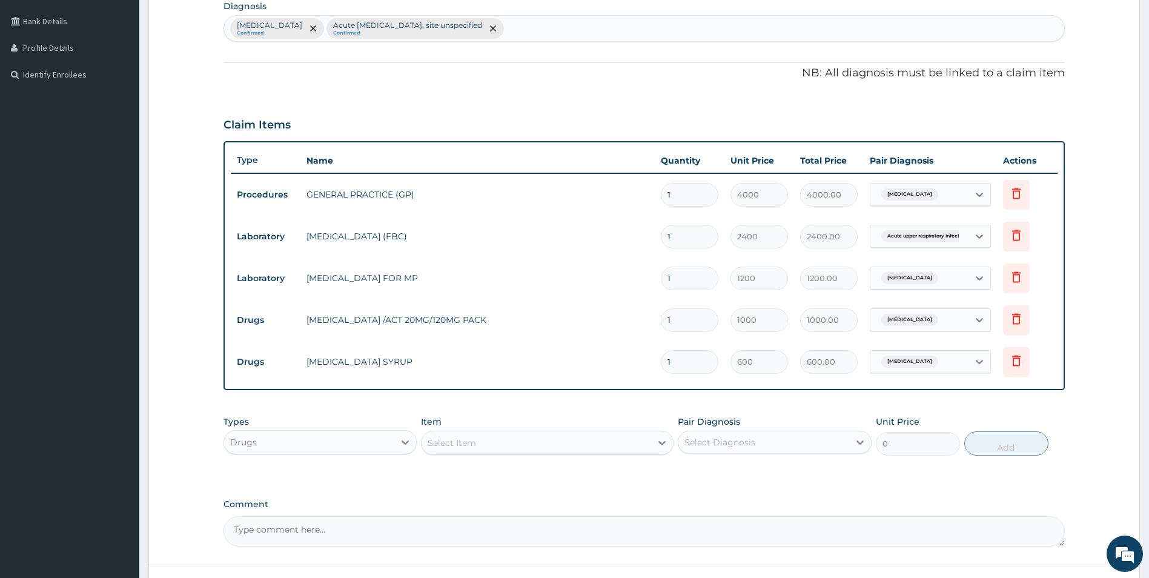
scroll to position [347, 0]
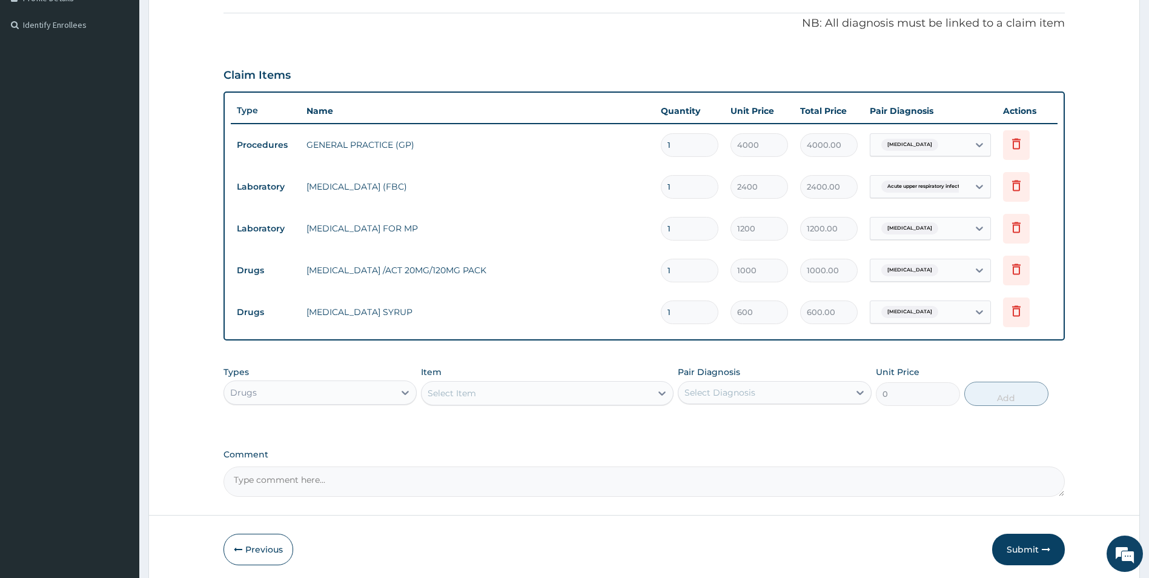
click at [466, 391] on div "Select Item" at bounding box center [451, 393] width 48 height 12
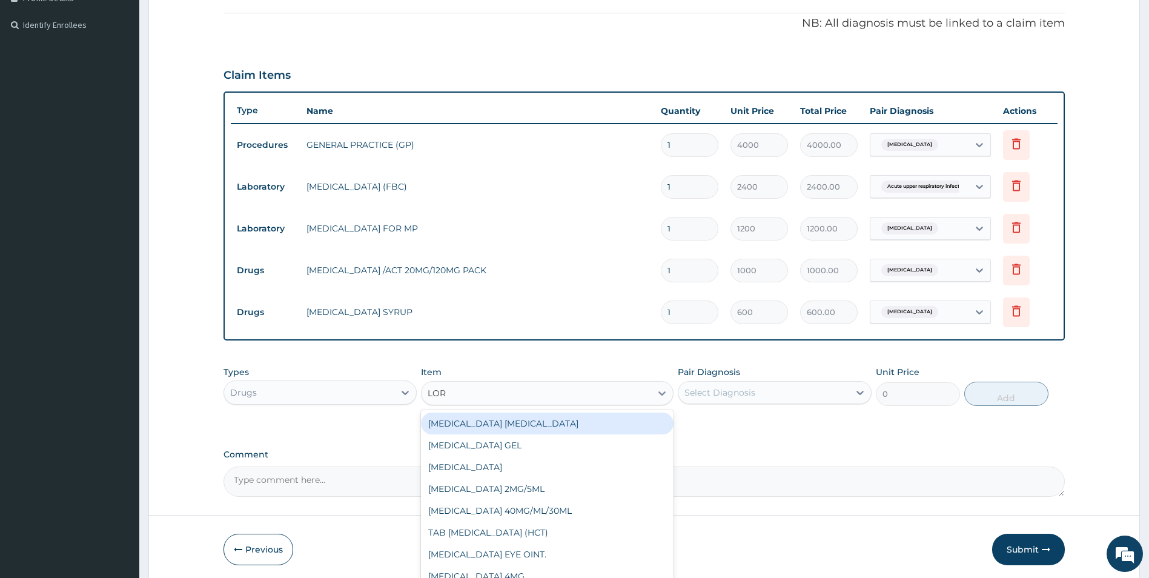
type input "LORA"
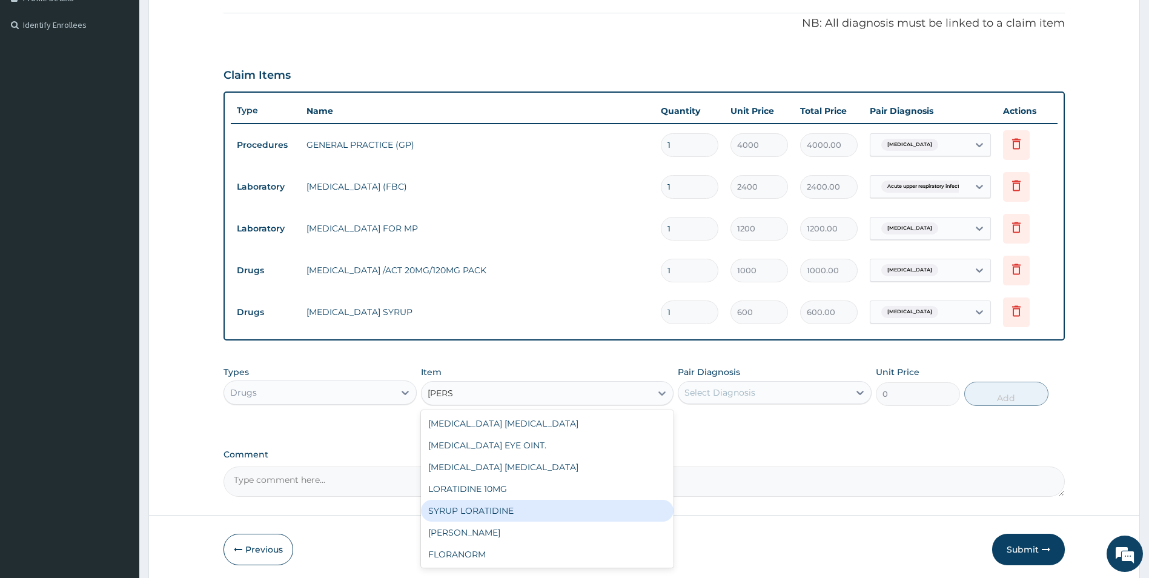
click at [464, 513] on div "SYRUP LORATIDINE" at bounding box center [547, 510] width 252 height 22
type input "1300"
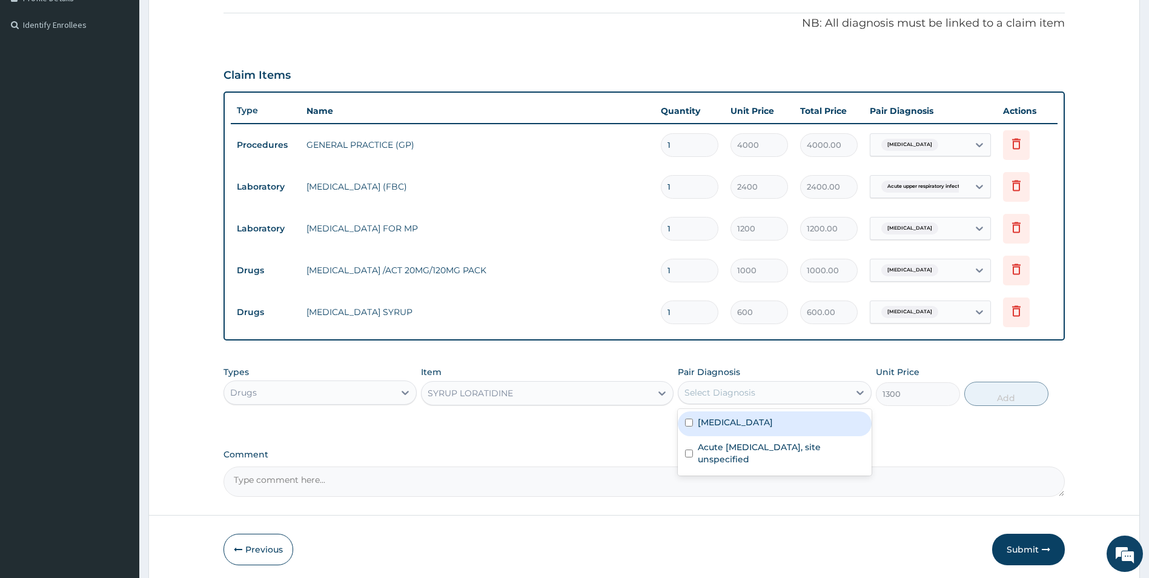
click at [711, 392] on div "Select Diagnosis" at bounding box center [719, 392] width 71 height 12
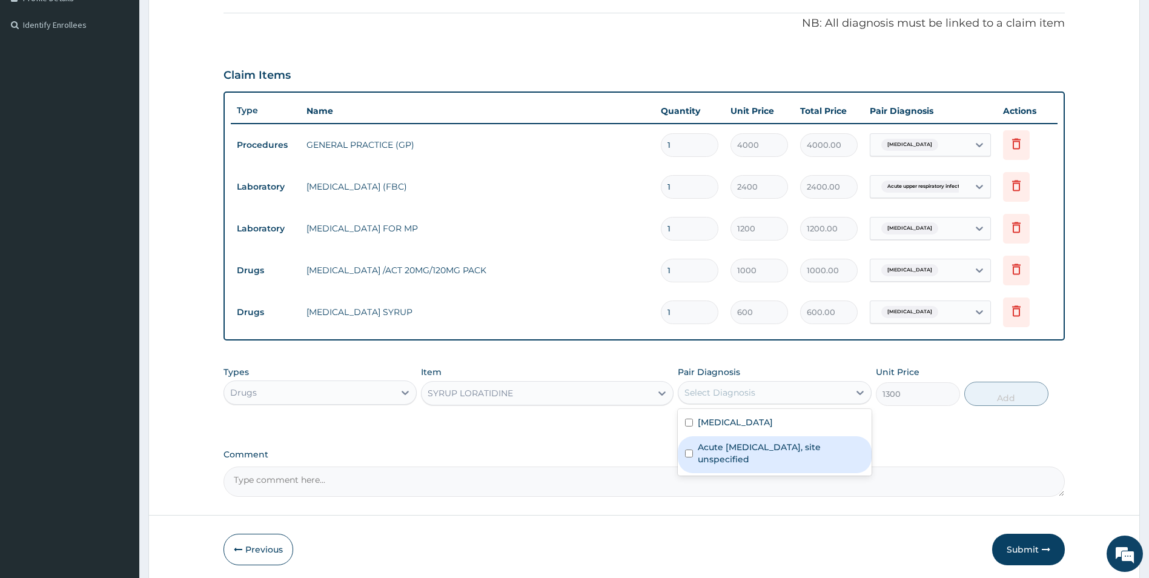
click at [686, 452] on input "checkbox" at bounding box center [689, 453] width 8 height 8
checkbox input "true"
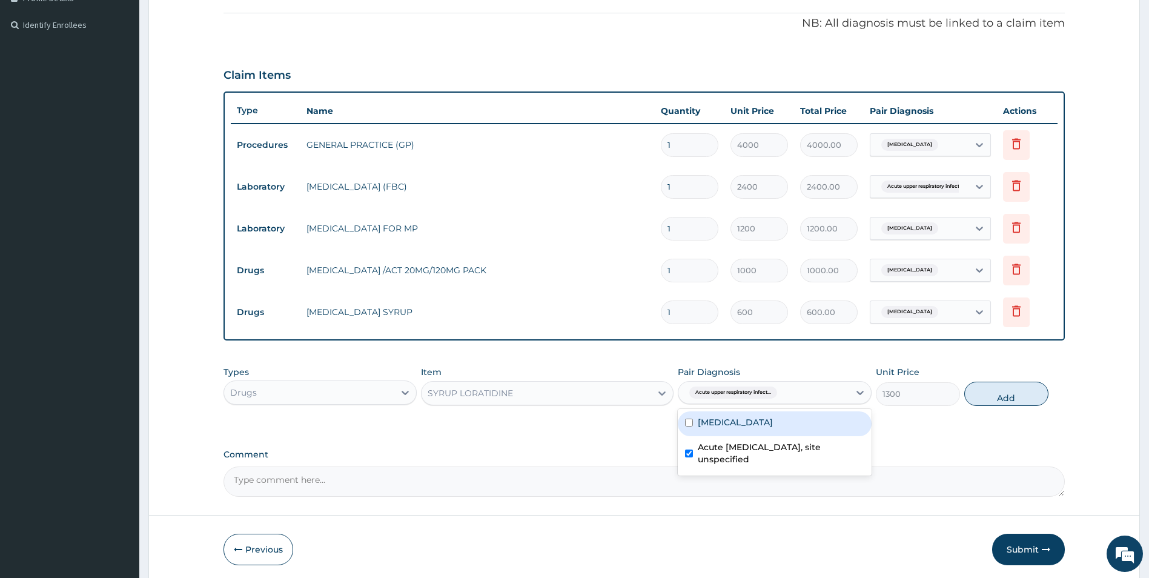
click at [987, 394] on button "Add" at bounding box center [1006, 393] width 84 height 24
type input "0"
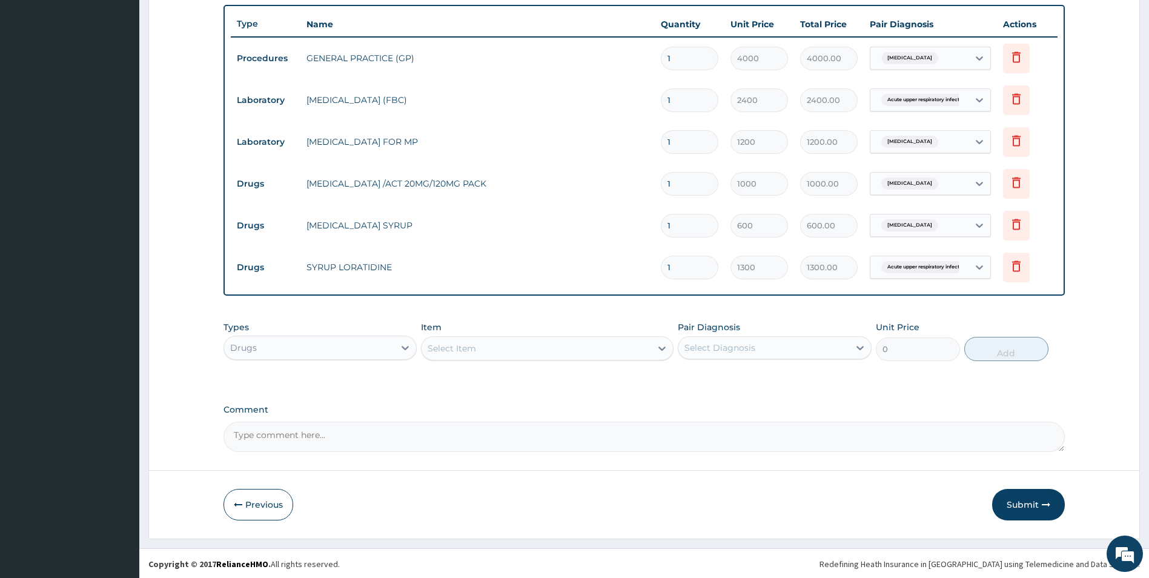
scroll to position [435, 0]
click at [1021, 504] on button "Submit" at bounding box center [1028, 502] width 73 height 31
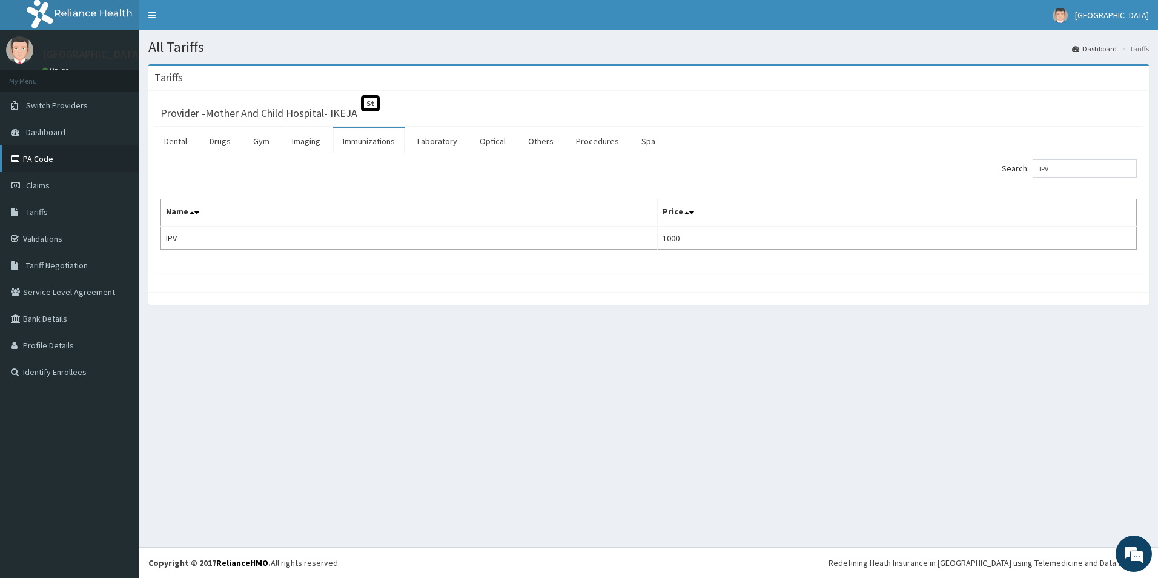
click at [50, 162] on link "PA Code" at bounding box center [69, 158] width 139 height 27
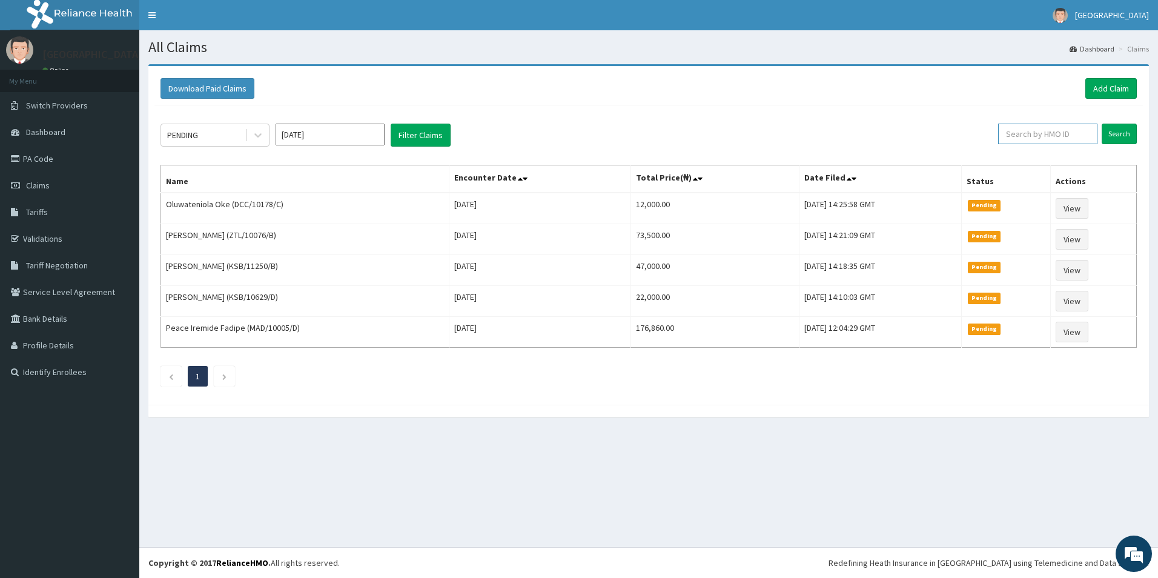
click at [1035, 131] on input "text" at bounding box center [1047, 134] width 99 height 21
type input "KSB/10629/D"
click at [1112, 134] on input "Search" at bounding box center [1118, 134] width 35 height 21
